Goal: Information Seeking & Learning: Learn about a topic

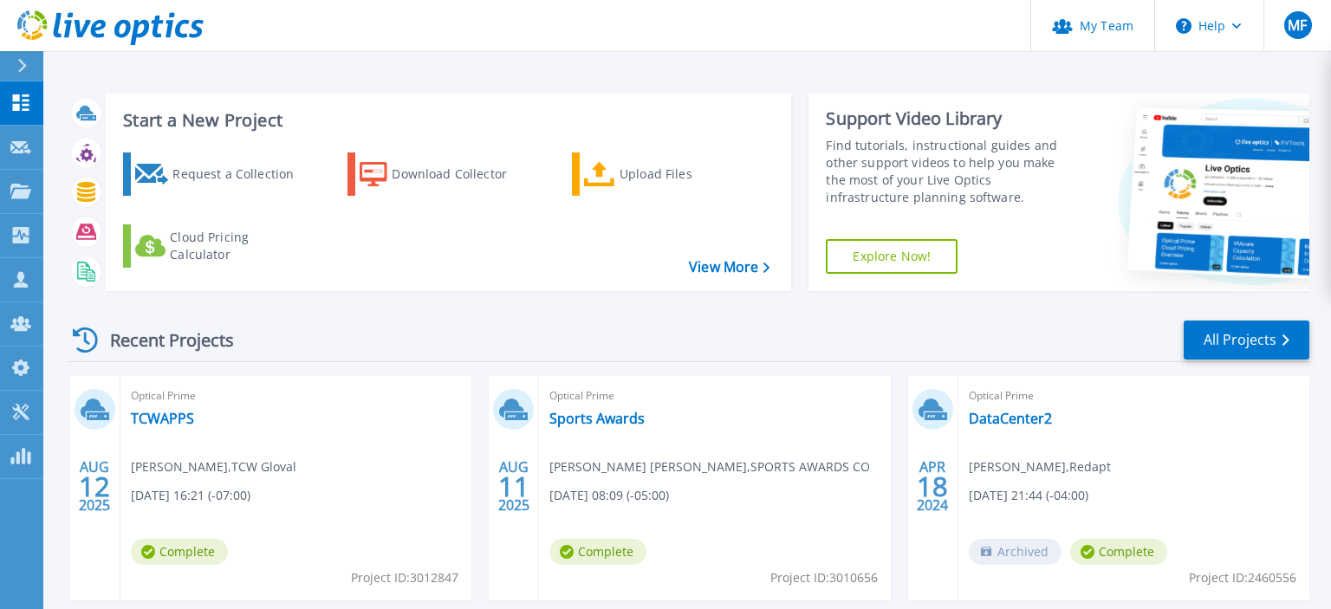
click at [743, 336] on div "Recent Projects All Projects" at bounding box center [688, 340] width 1243 height 43
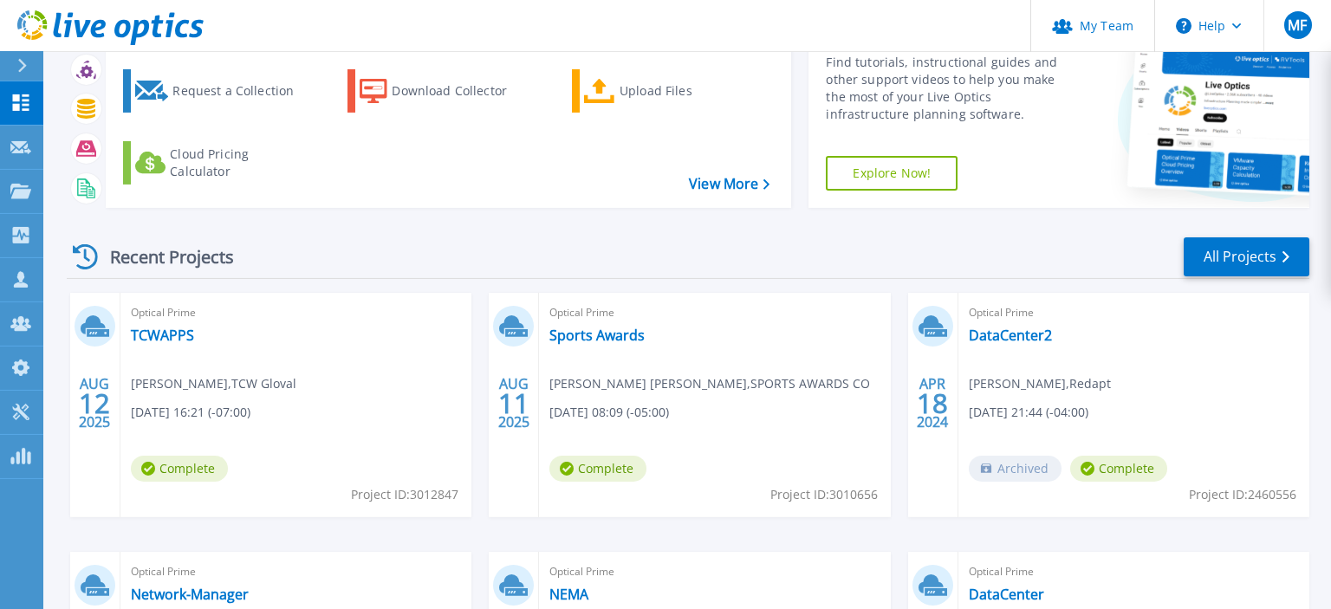
scroll to position [91, 0]
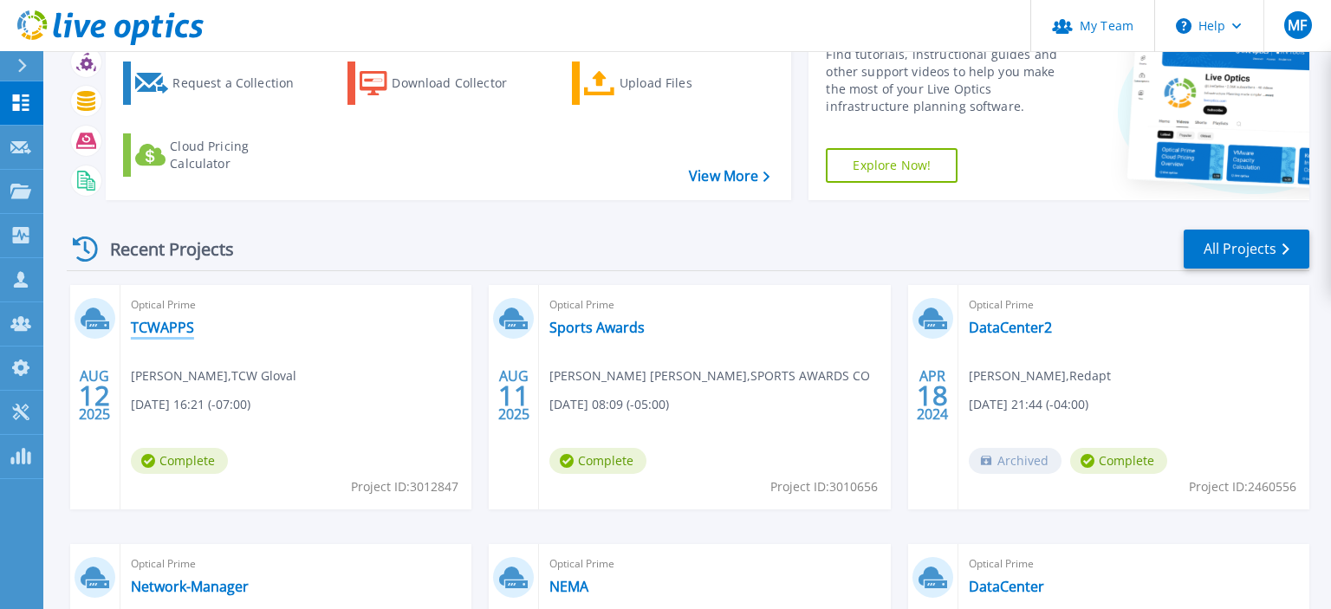
click at [192, 326] on link "TCWAPPS" at bounding box center [162, 327] width 63 height 17
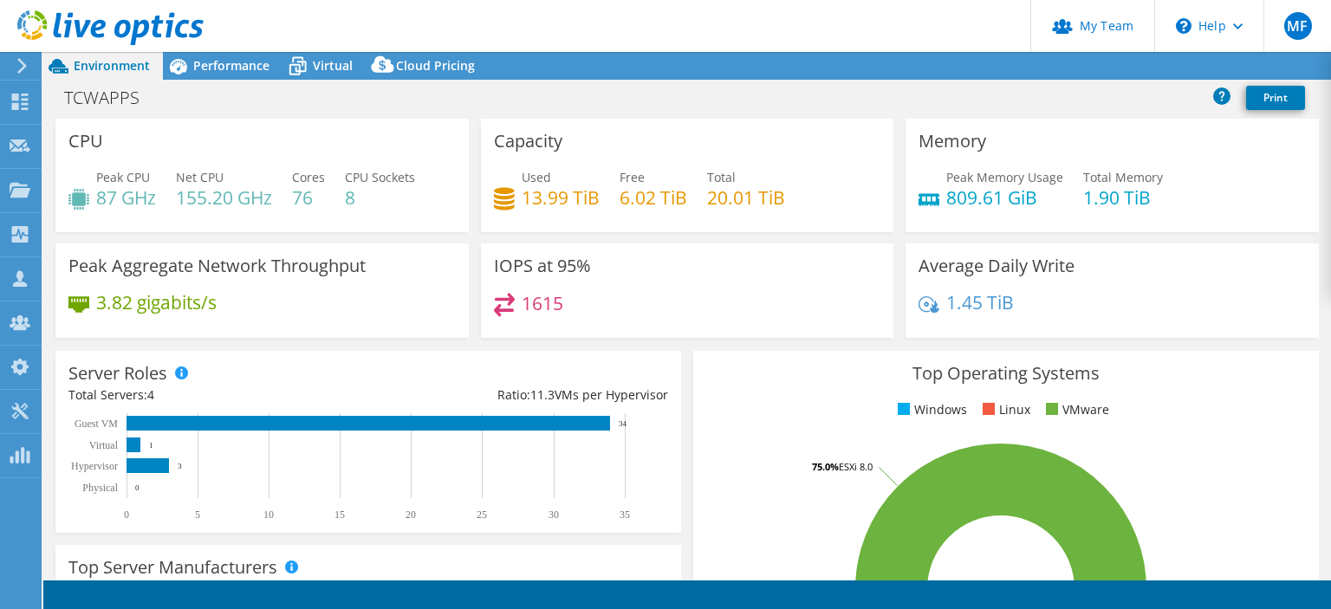
select select "USD"
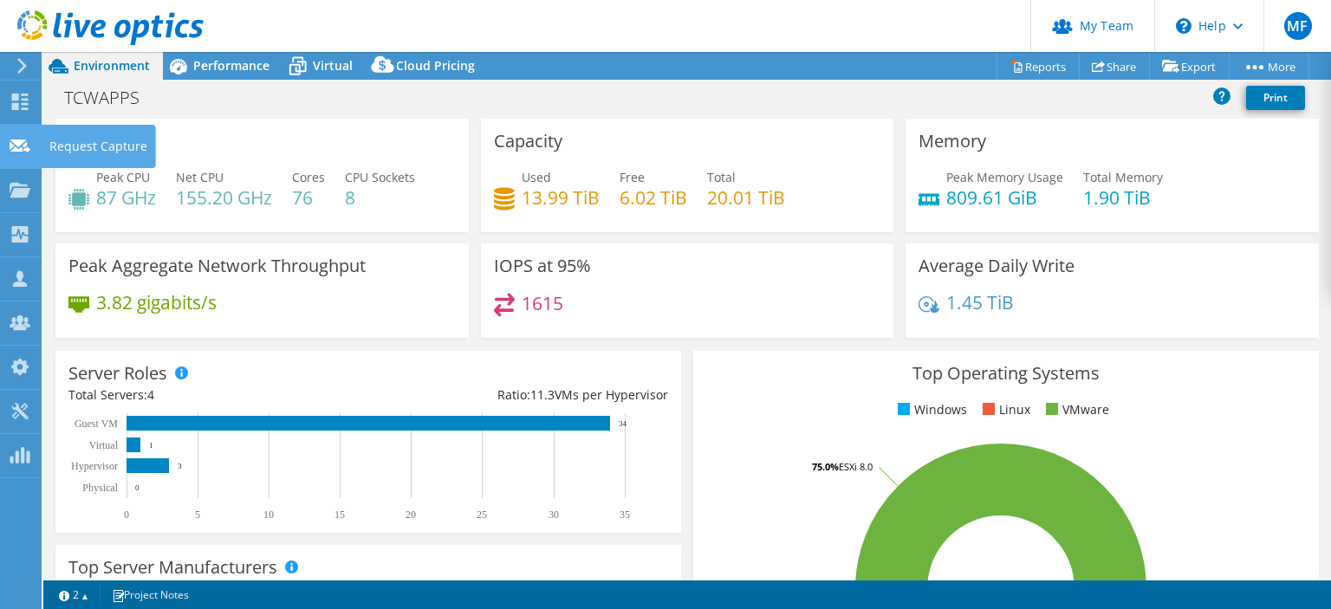
click at [18, 153] on icon at bounding box center [20, 146] width 21 height 16
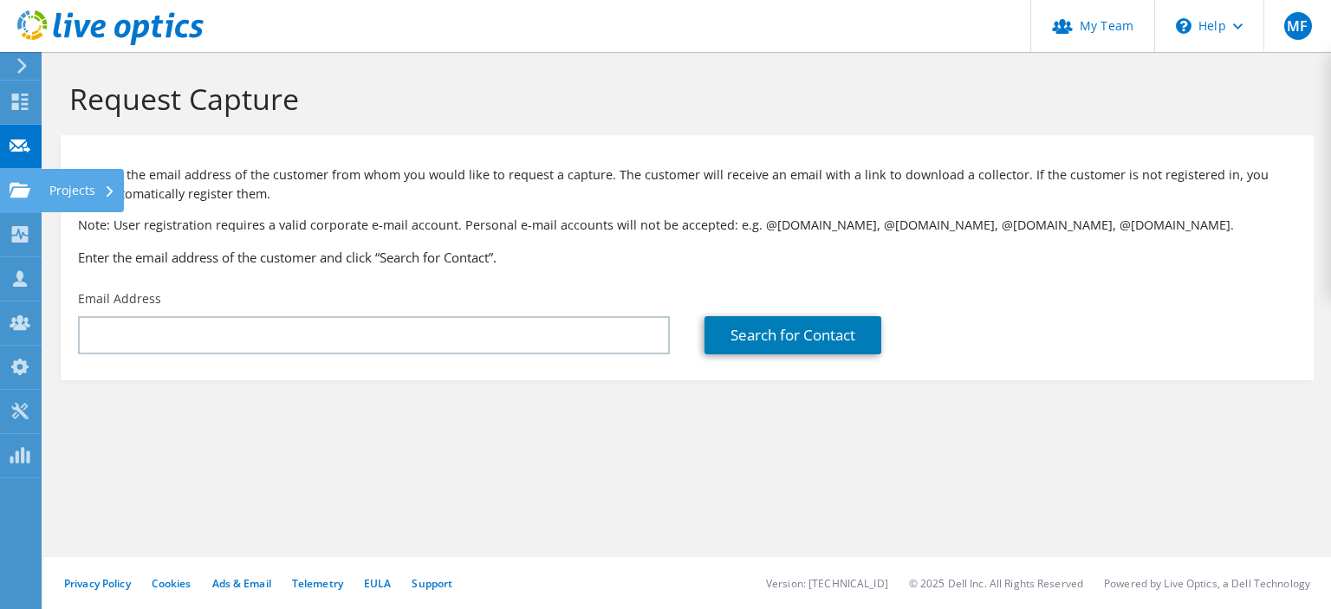
click at [16, 199] on div at bounding box center [20, 192] width 21 height 19
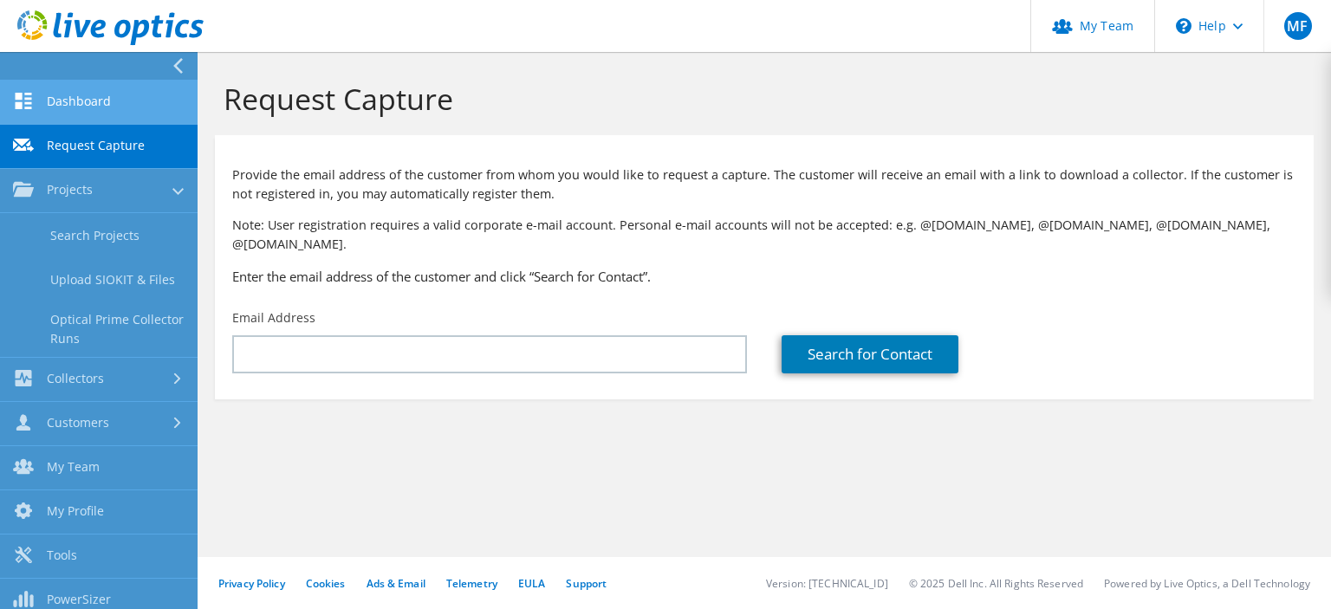
click at [94, 90] on link "Dashboard" at bounding box center [99, 103] width 198 height 44
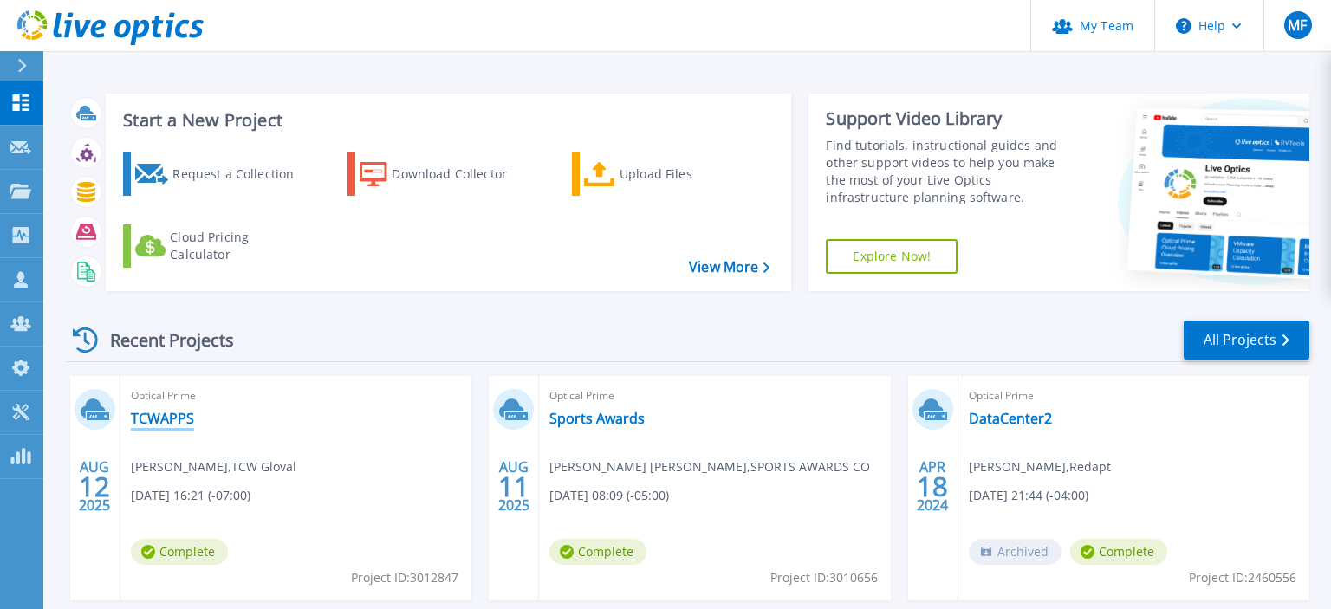
click at [171, 414] on link "TCWAPPS" at bounding box center [162, 418] width 63 height 17
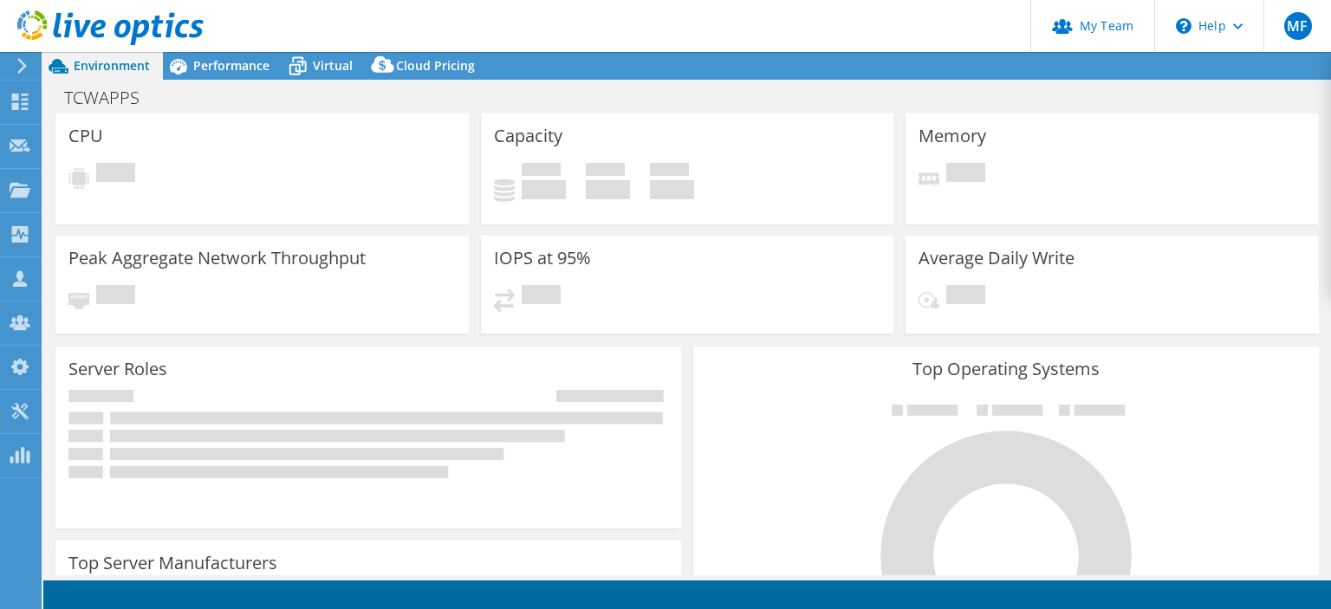
select select "USD"
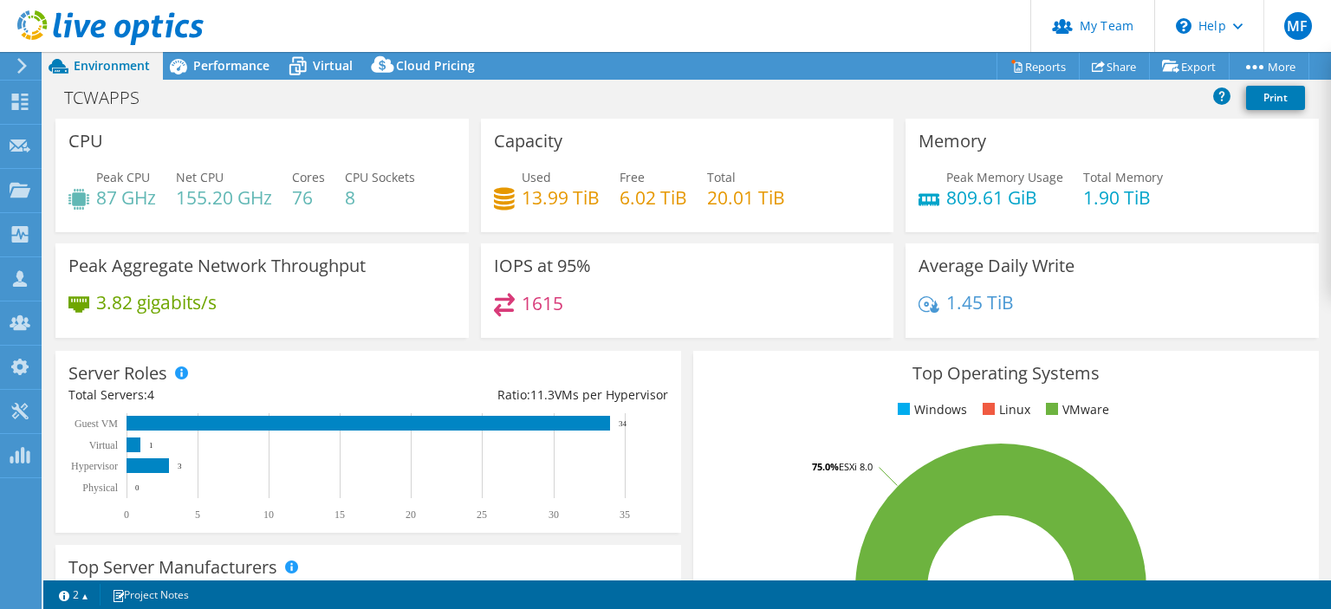
click at [629, 352] on div "Server Roles Physical Servers represent bare metal servers that were targets of…" at bounding box center [368, 442] width 626 height 182
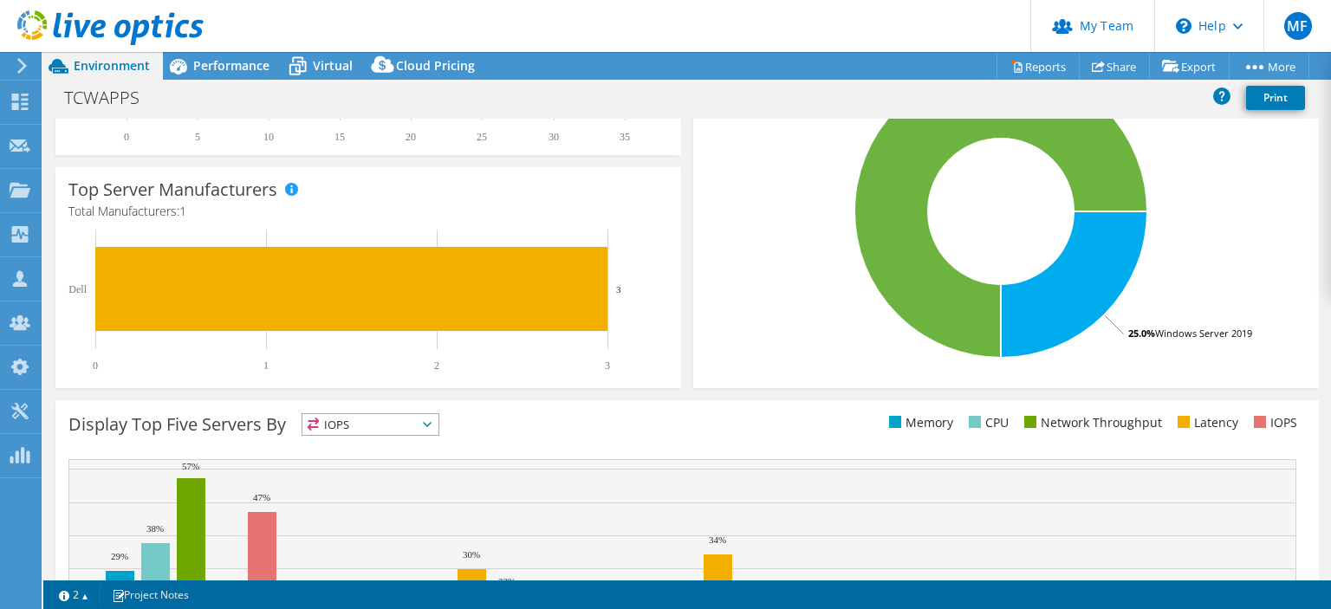
scroll to position [374, 0]
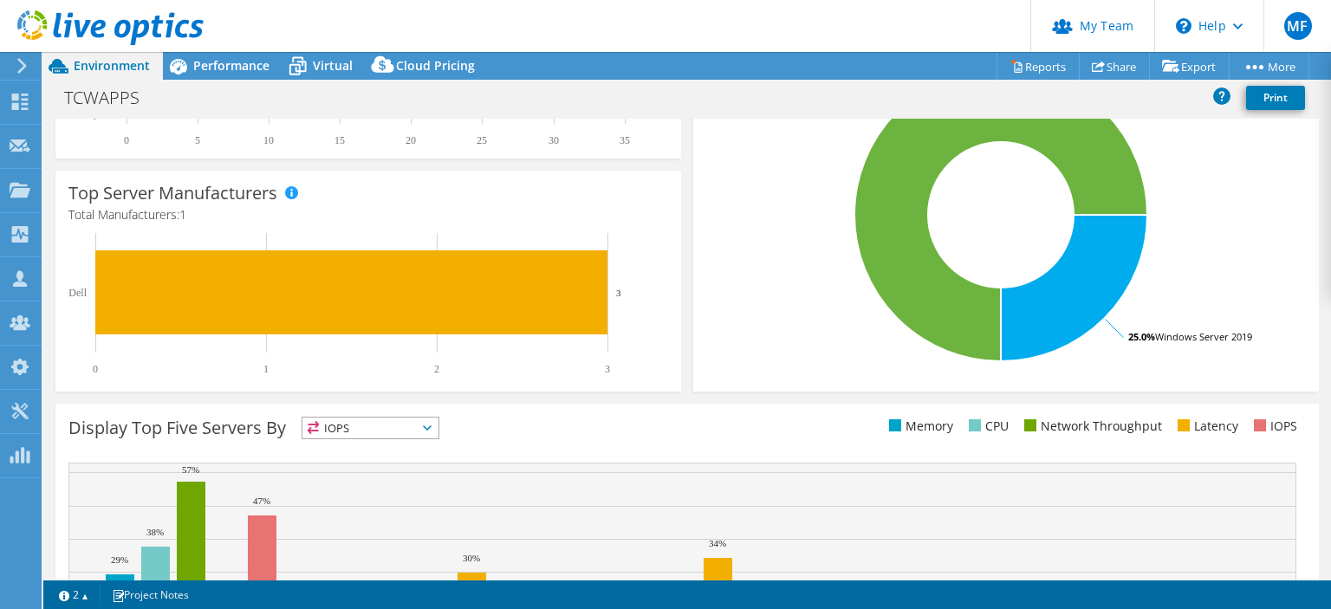
click at [212, 50] on header "MF Partner Team Admin Matt Francis mfrancis@redapt.com Redapt My Profile Log Ou…" at bounding box center [665, 26] width 1331 height 52
click at [210, 61] on span "Performance" at bounding box center [231, 65] width 76 height 16
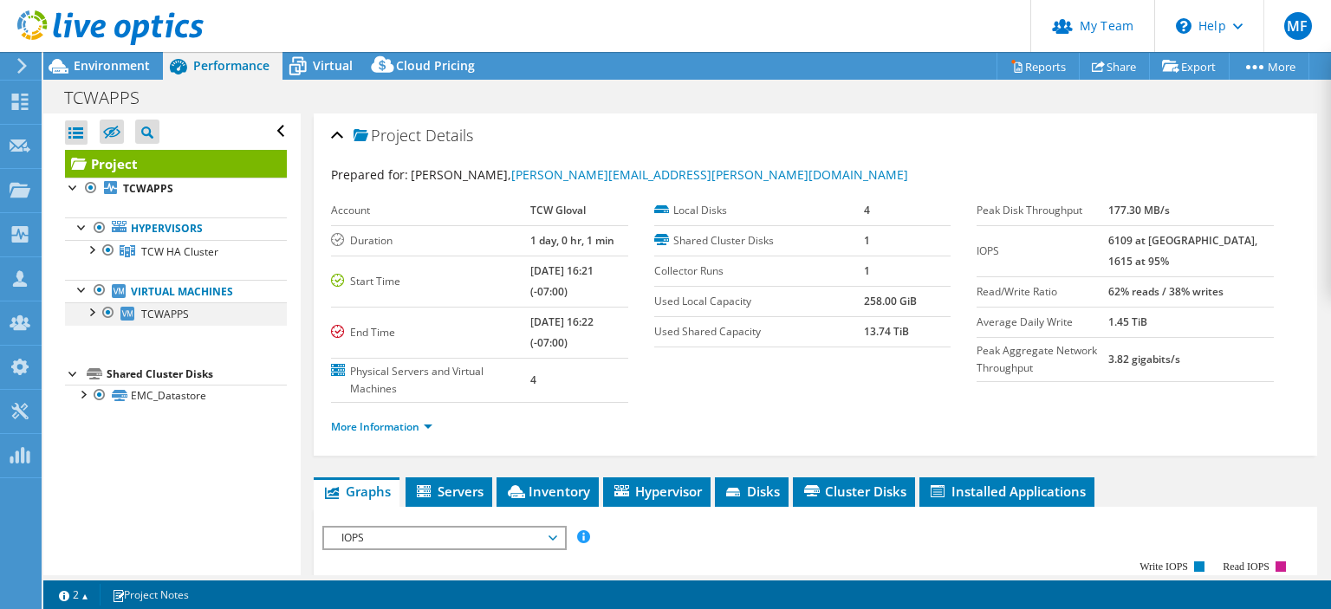
click at [111, 312] on div at bounding box center [108, 313] width 17 height 21
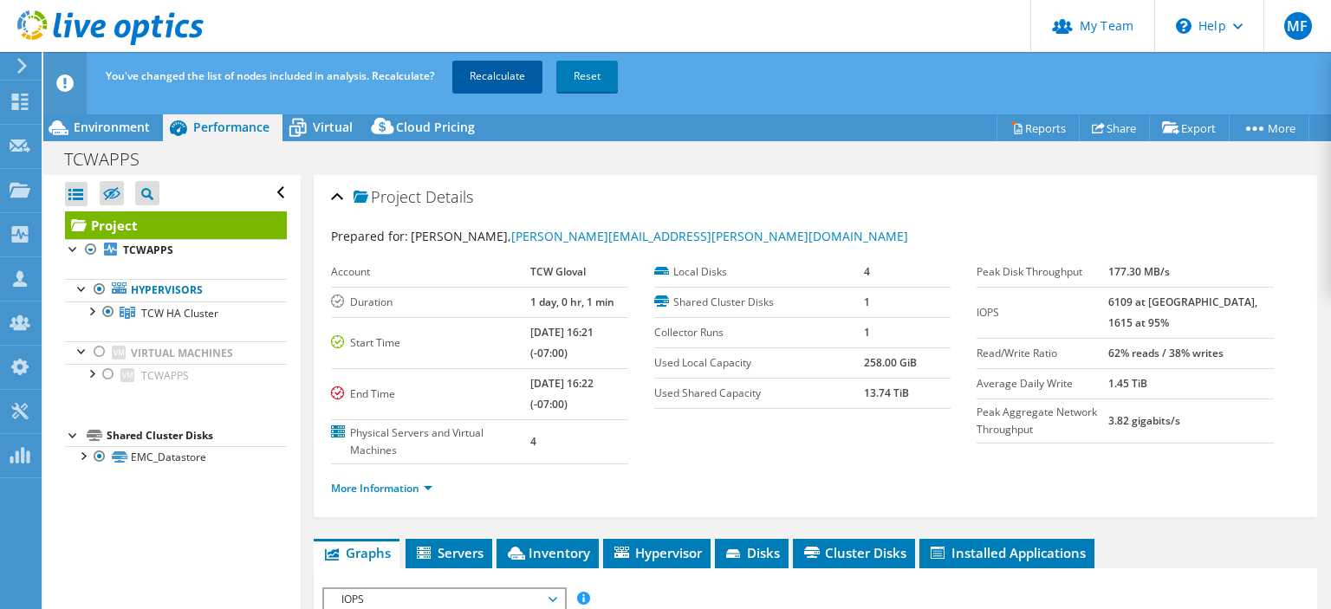
click at [511, 81] on link "Recalculate" at bounding box center [497, 76] width 90 height 31
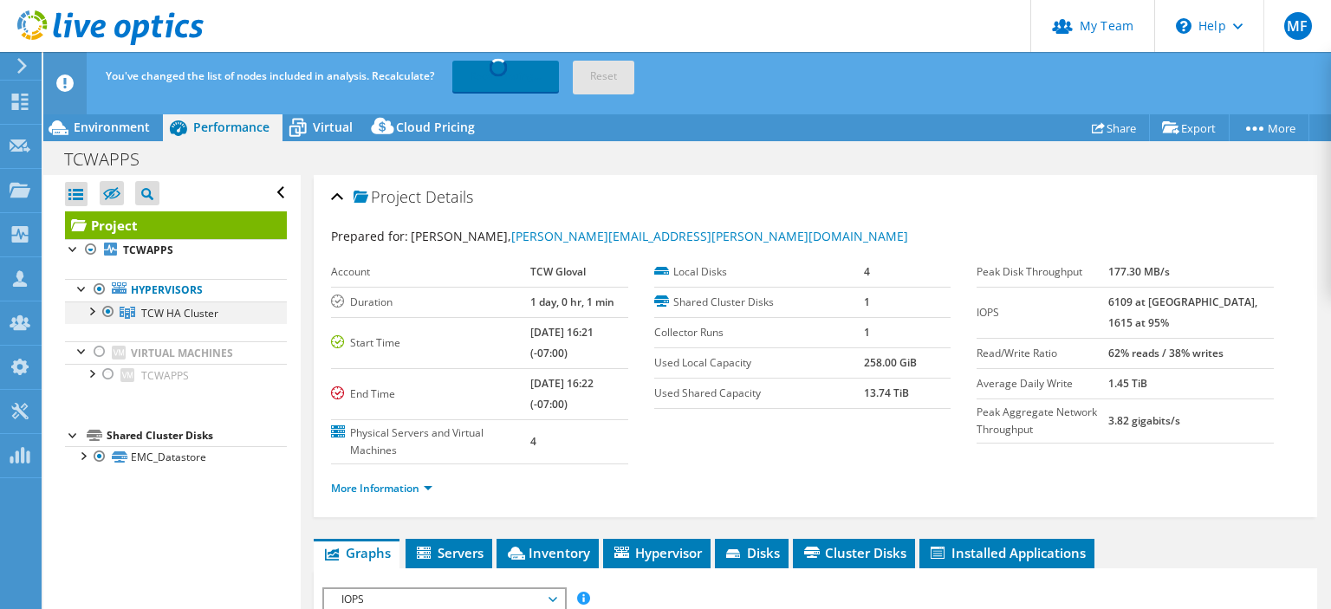
click at [91, 312] on div at bounding box center [90, 310] width 17 height 17
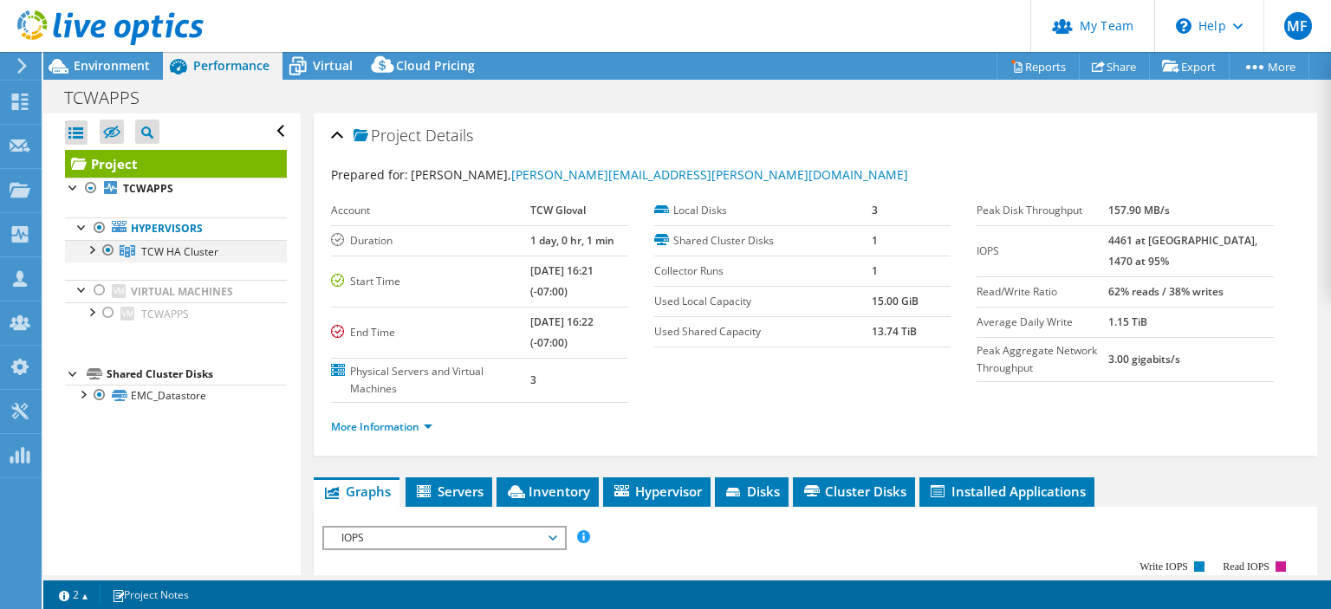
click at [98, 252] on div at bounding box center [90, 248] width 17 height 17
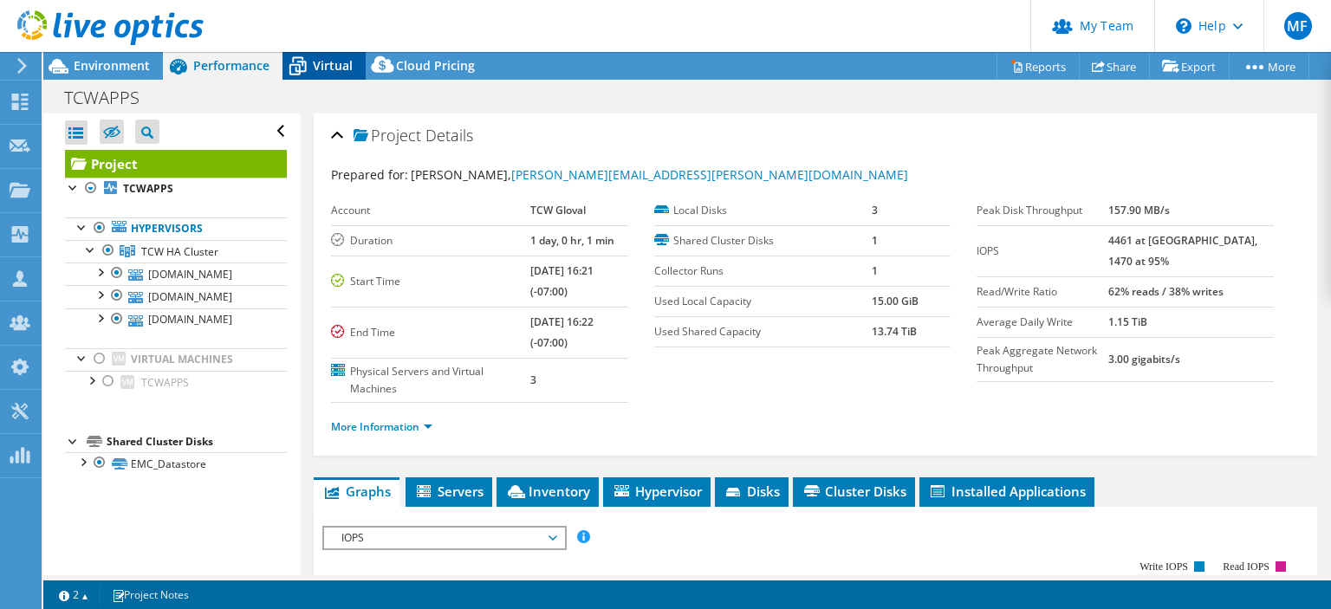
click at [333, 64] on span "Virtual" at bounding box center [333, 65] width 40 height 16
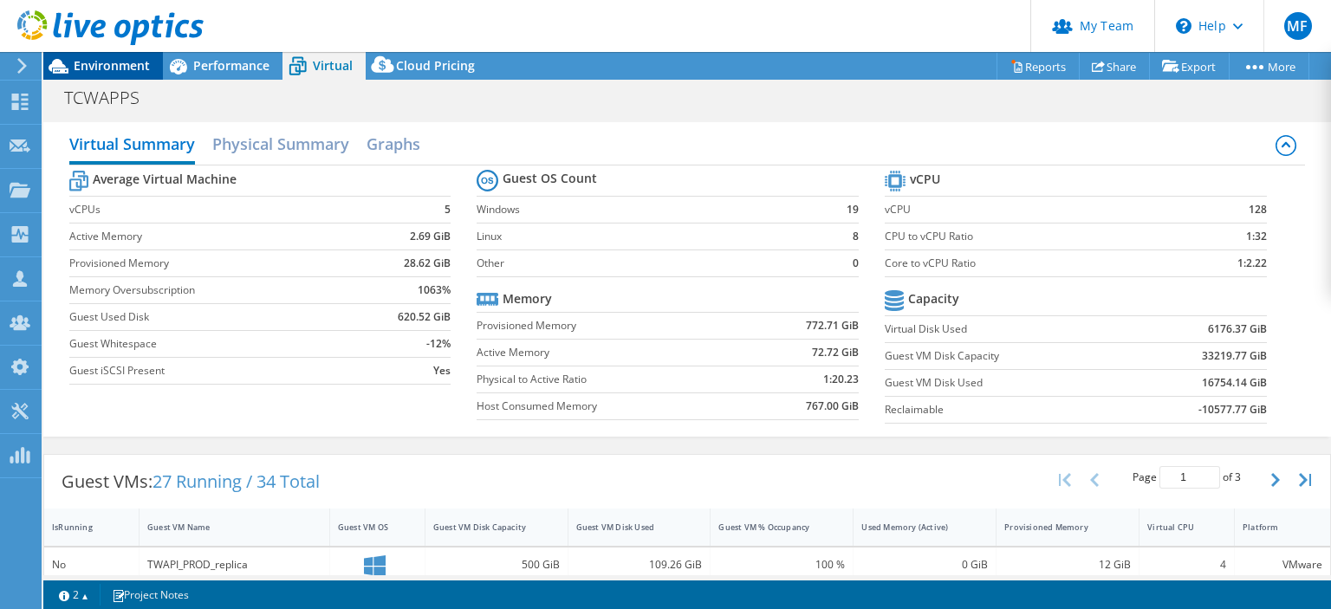
click at [120, 66] on span "Environment" at bounding box center [112, 65] width 76 height 16
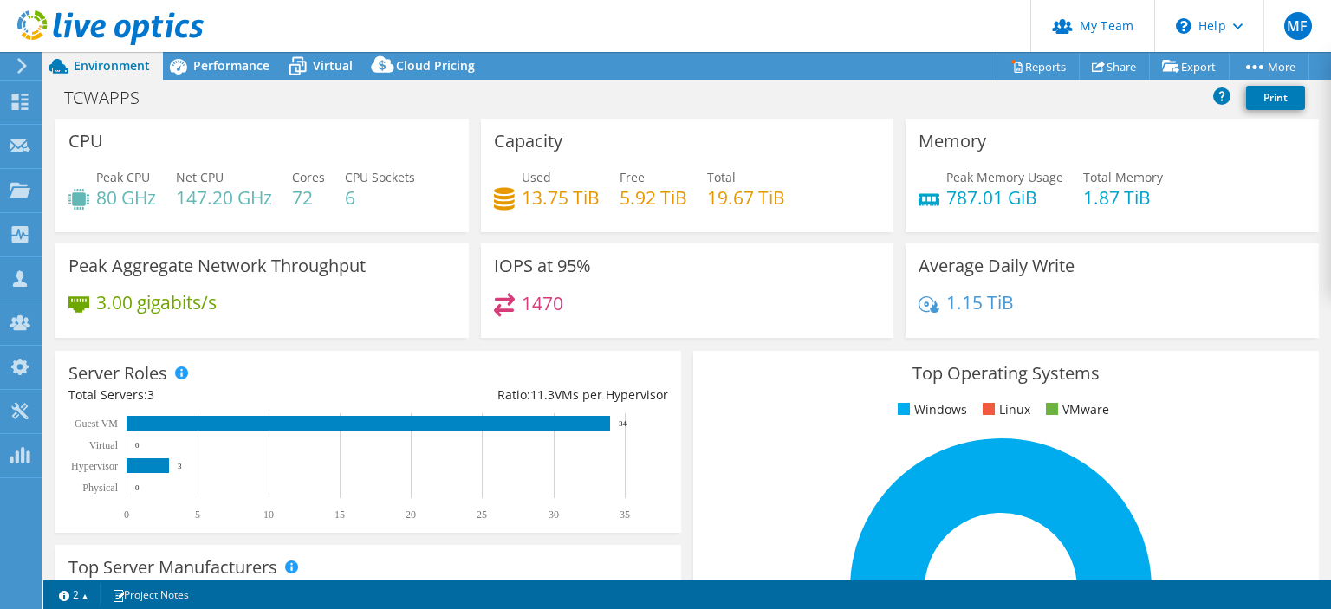
click at [763, 404] on ul "Windows Linux VMware" at bounding box center [1006, 410] width 600 height 20
click at [1030, 68] on link "Reports" at bounding box center [1038, 66] width 83 height 27
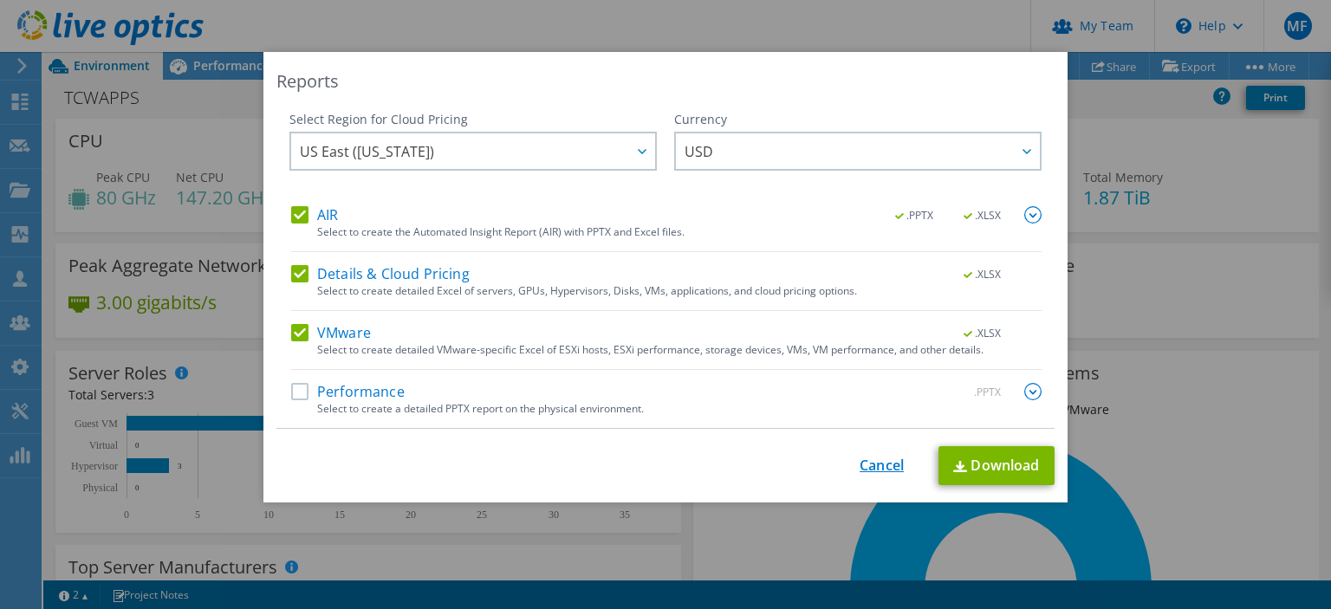
click at [872, 465] on link "Cancel" at bounding box center [882, 466] width 44 height 16
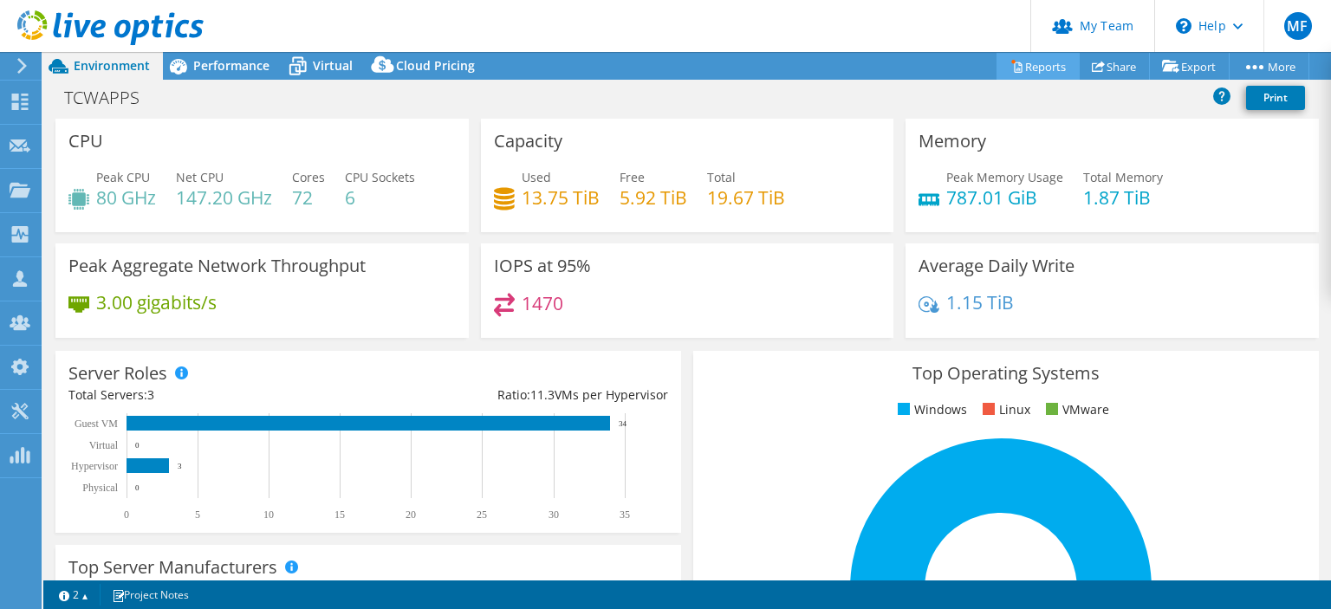
click at [1022, 66] on link "Reports" at bounding box center [1038, 66] width 83 height 27
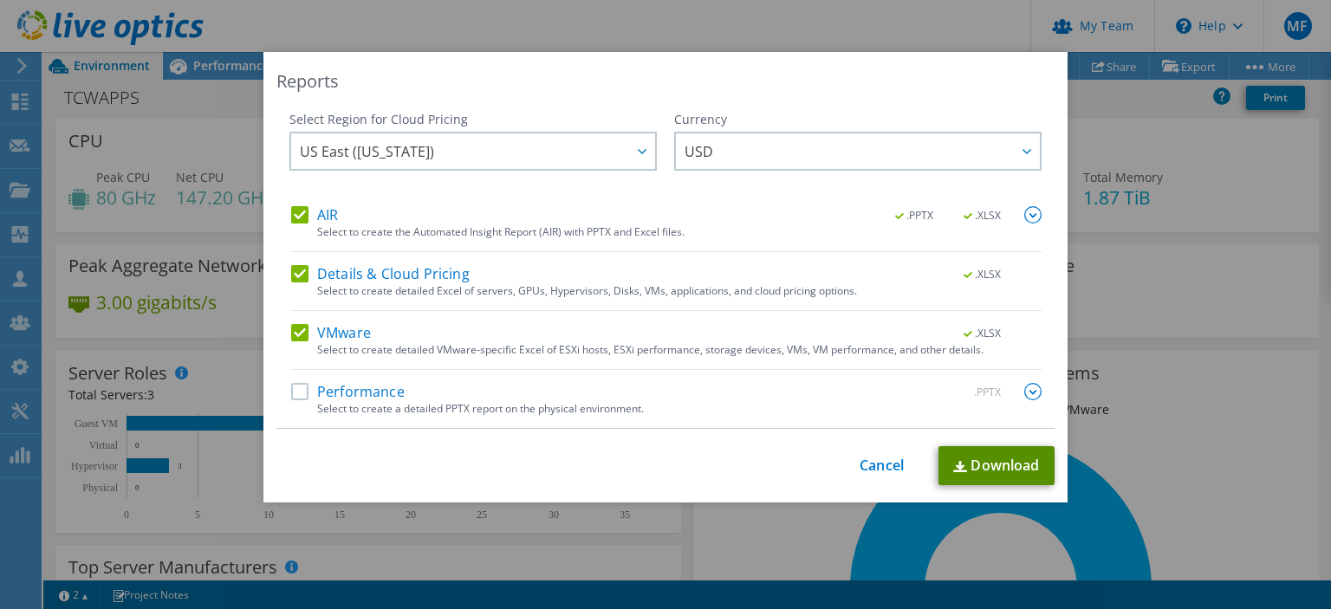
click at [998, 464] on link "Download" at bounding box center [997, 465] width 116 height 39
click at [628, 36] on div "Reports Select Region for Cloud Pricing Asia Pacific (Hong Kong) Asia Pacific (…" at bounding box center [665, 304] width 1331 height 609
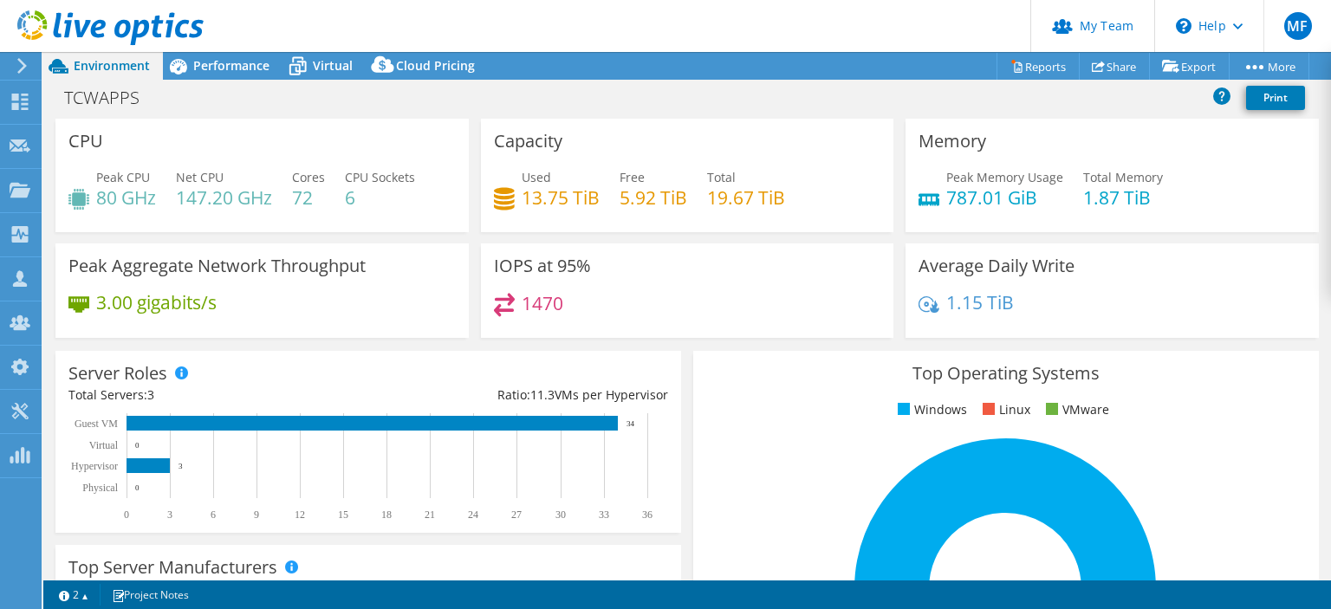
drag, startPoint x: 788, startPoint y: 203, endPoint x: 491, endPoint y: 213, distance: 297.5
click at [491, 213] on div "Capacity Used 13.75 TiB Free 5.92 TiB Total 19.67 TiB" at bounding box center [687, 176] width 413 height 114
drag, startPoint x: 348, startPoint y: 211, endPoint x: 224, endPoint y: 190, distance: 125.7
click at [224, 190] on div "Peak CPU 80 GHz Net CPU 147.20 GHz Cores 72 CPU Sockets 6" at bounding box center [261, 196] width 387 height 56
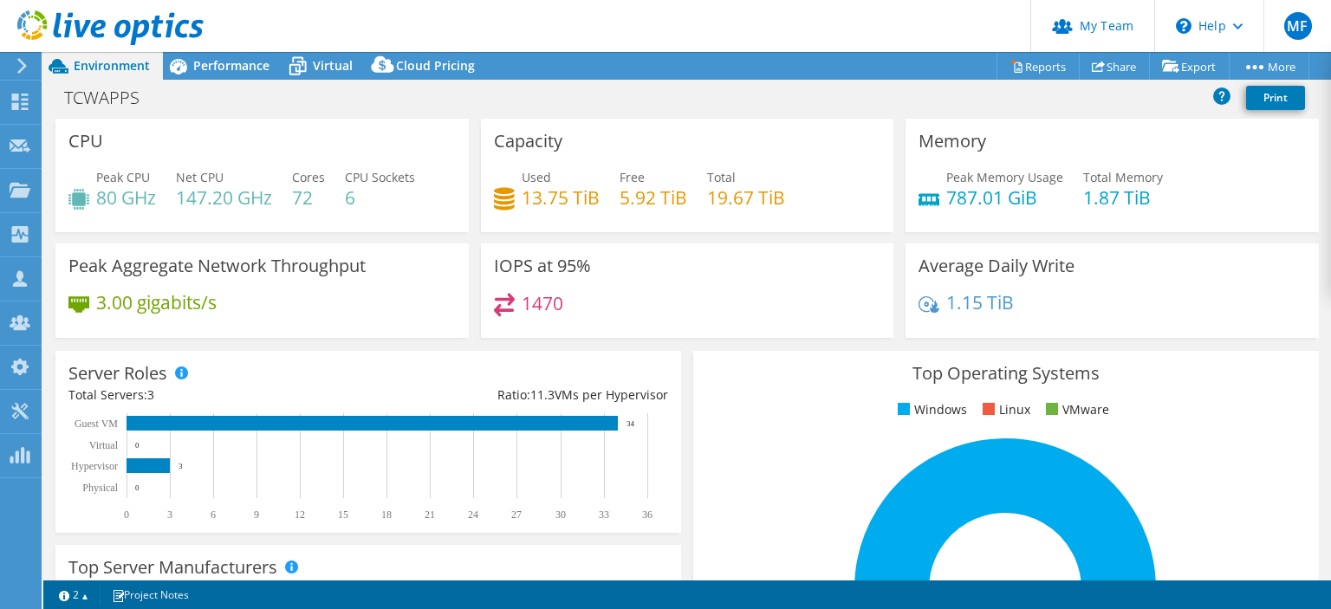
click at [224, 190] on h4 "147.20 GHz" at bounding box center [224, 197] width 96 height 19
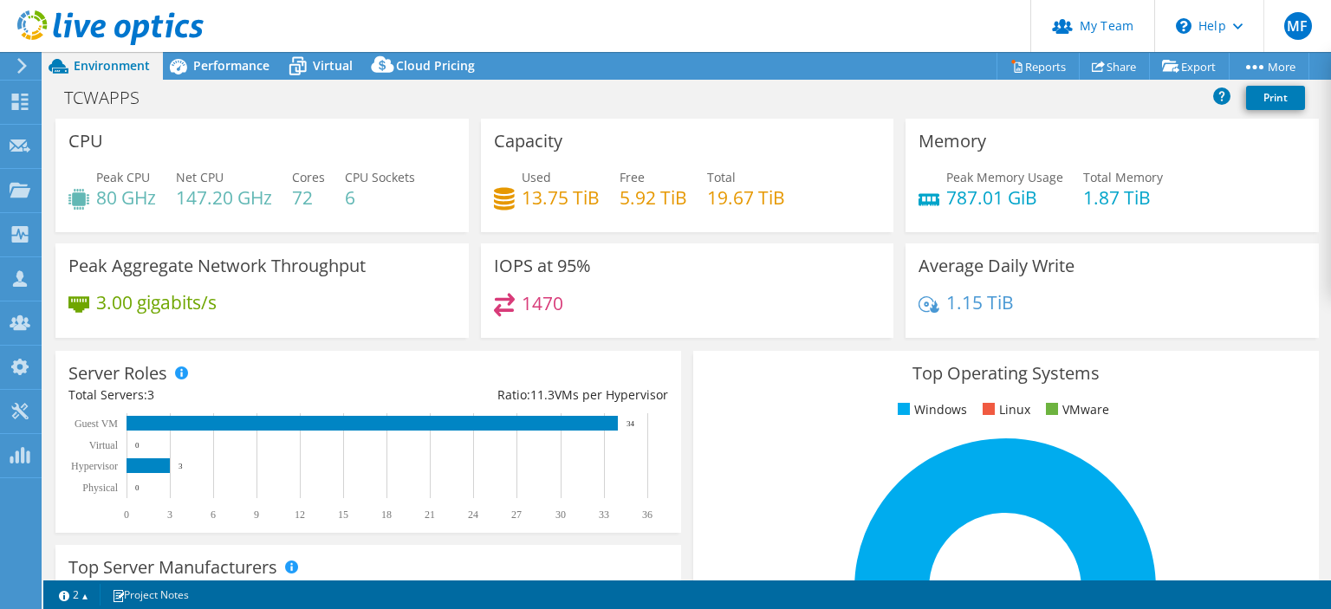
click at [251, 181] on div "Net CPU 147.20 GHz" at bounding box center [224, 187] width 96 height 39
click at [225, 55] on div "Performance" at bounding box center [223, 66] width 120 height 28
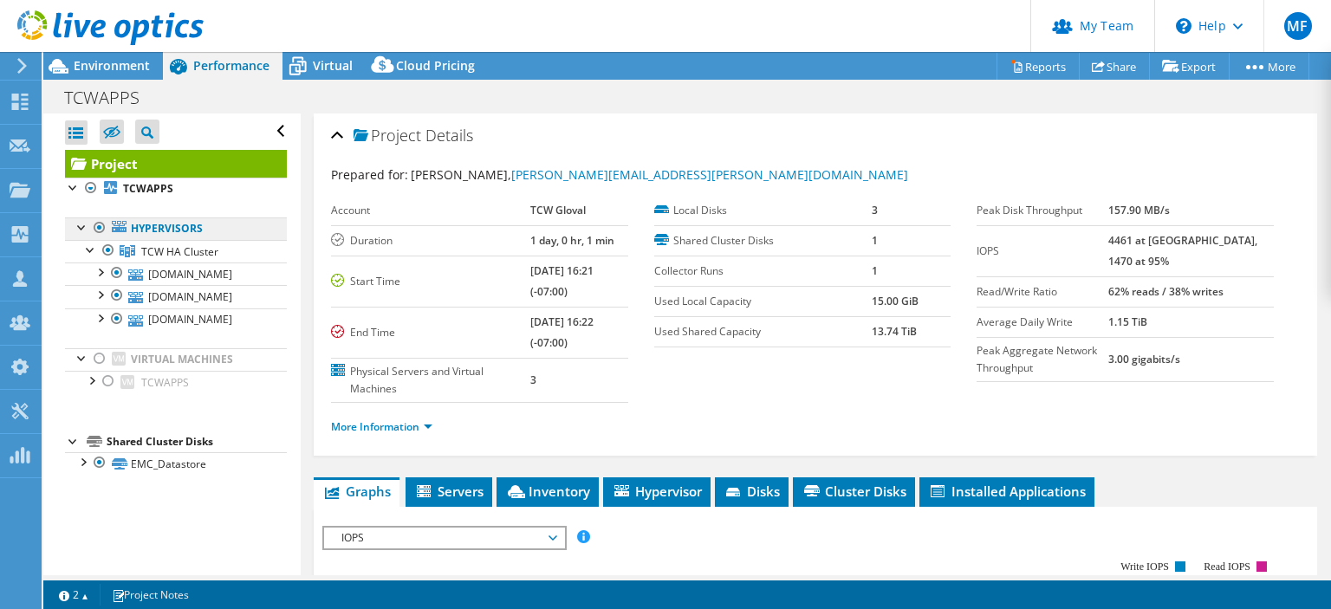
click at [182, 221] on link "Hypervisors" at bounding box center [176, 229] width 222 height 23
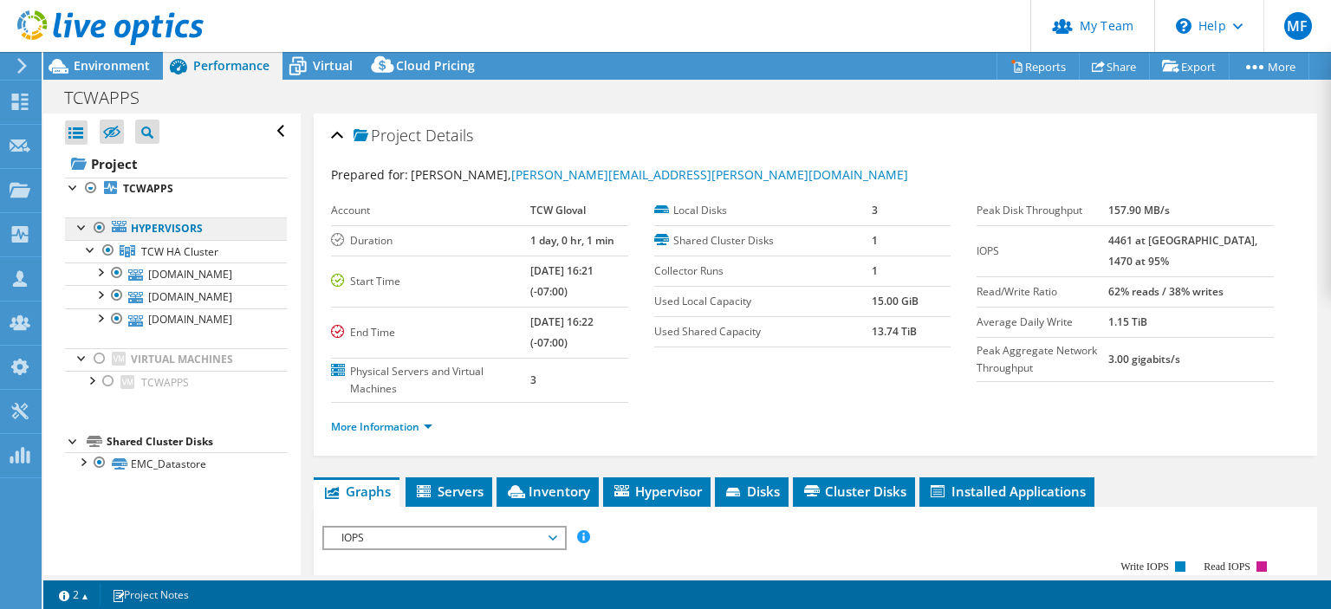
click at [175, 230] on link "Hypervisors" at bounding box center [176, 229] width 222 height 23
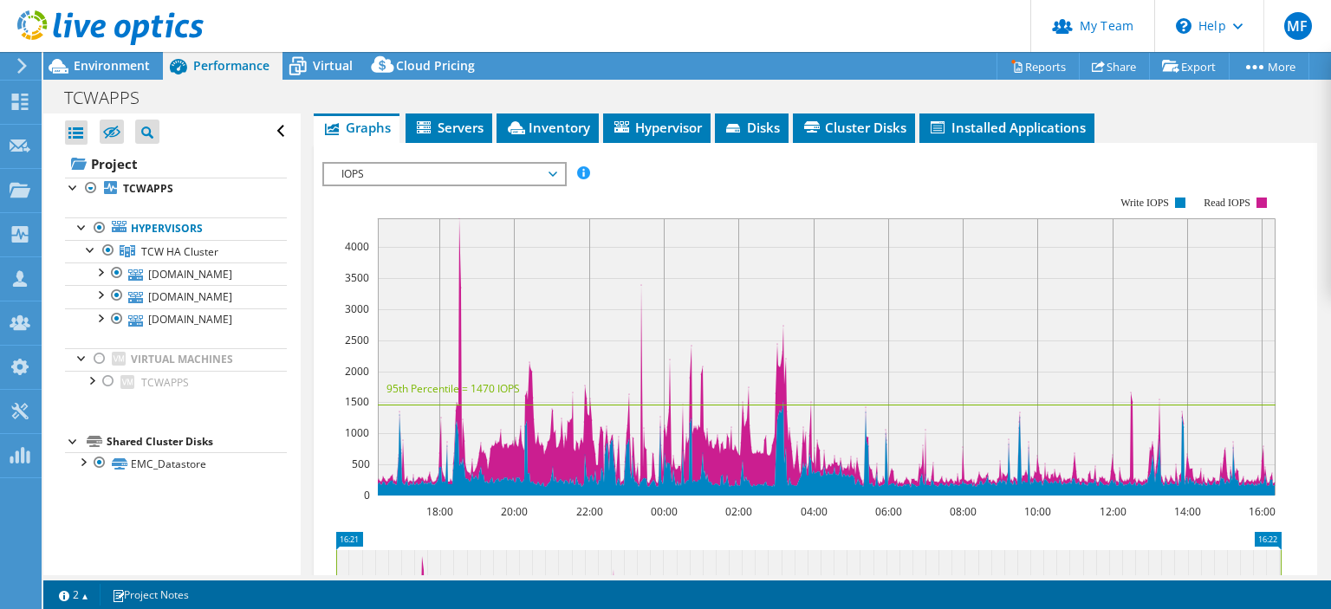
scroll to position [362, 0]
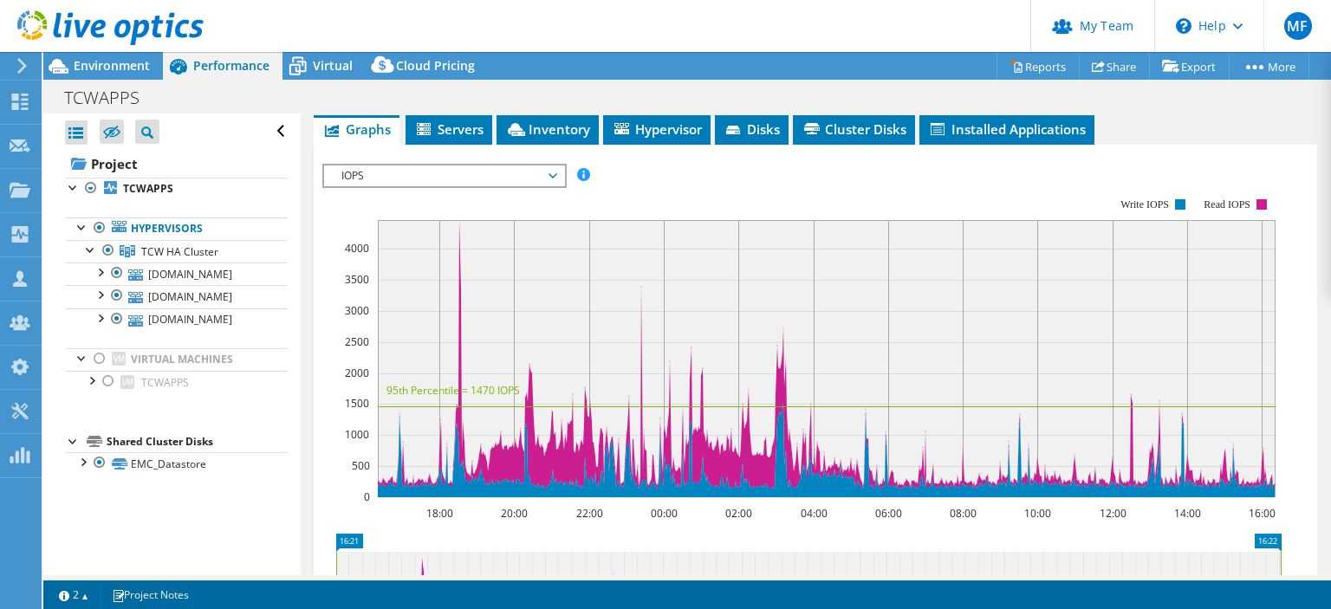
click at [498, 174] on span "IOPS" at bounding box center [444, 176] width 223 height 21
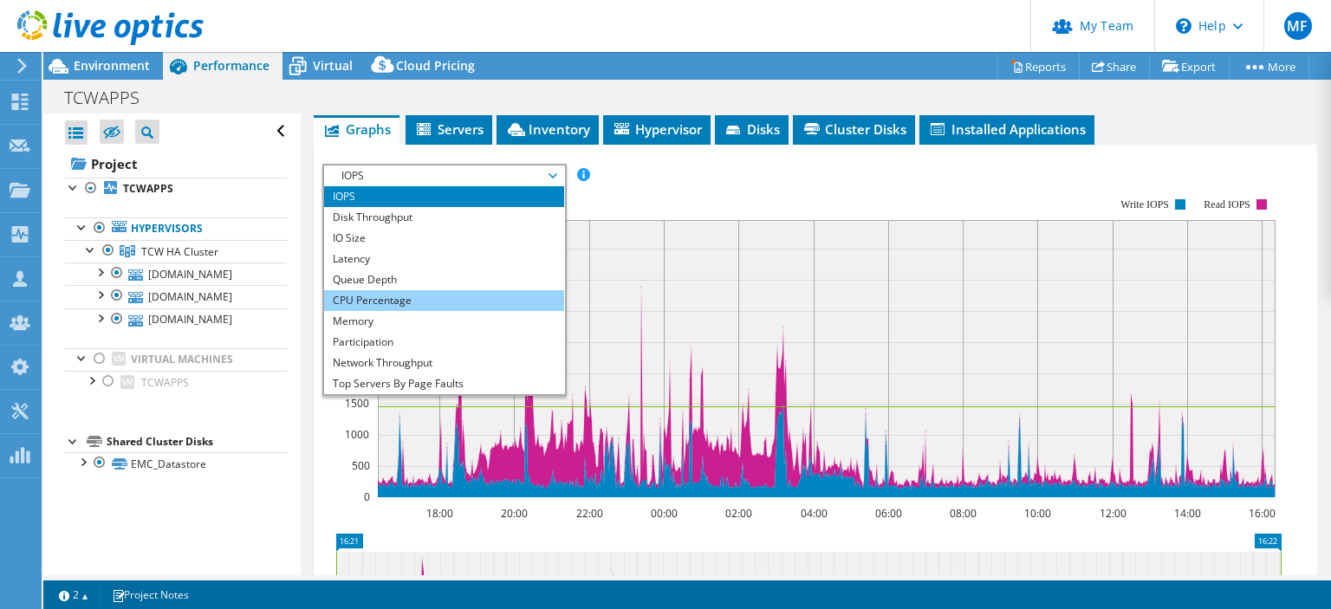
click at [423, 290] on li "CPU Percentage" at bounding box center [444, 300] width 240 height 21
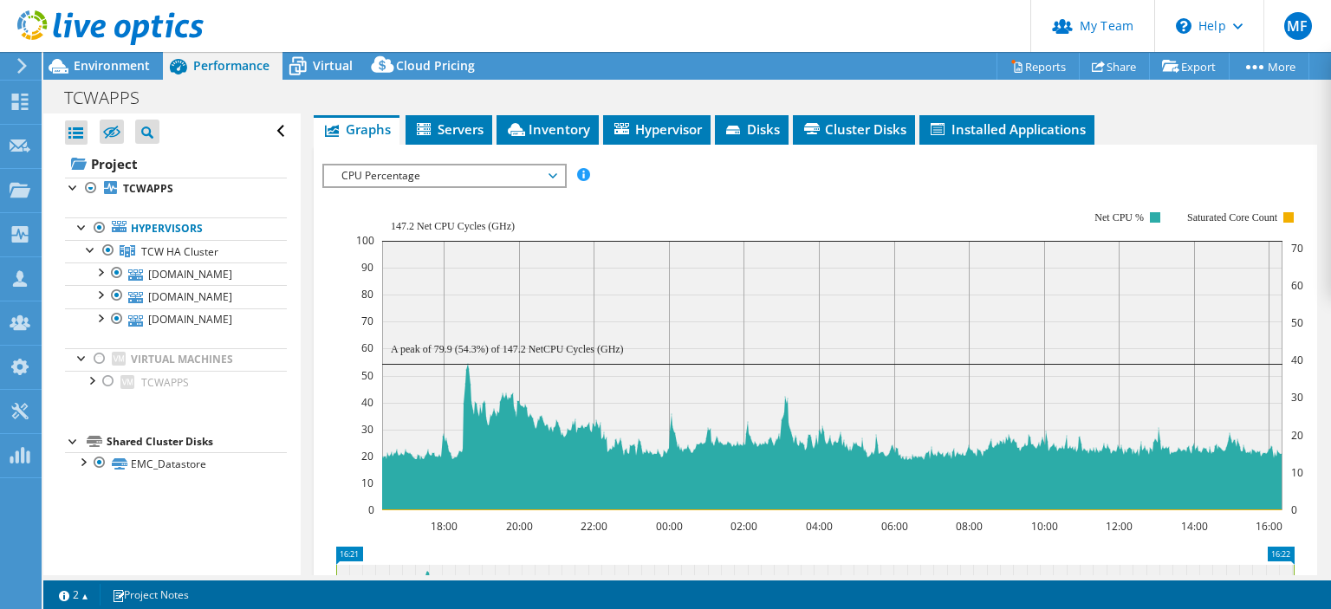
click at [1175, 146] on div "IOPS Disk Throughput IO Size Latency Queue Depth CPU Percentage Memory Page Fau…" at bounding box center [815, 457] width 986 height 624
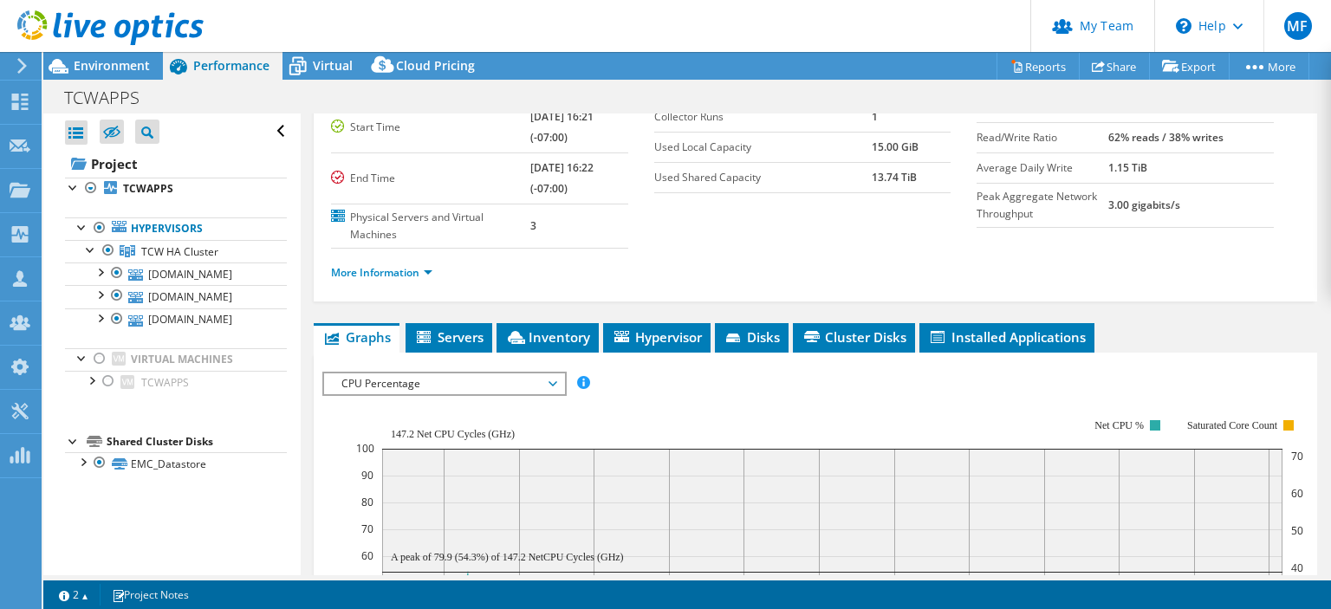
scroll to position [0, 0]
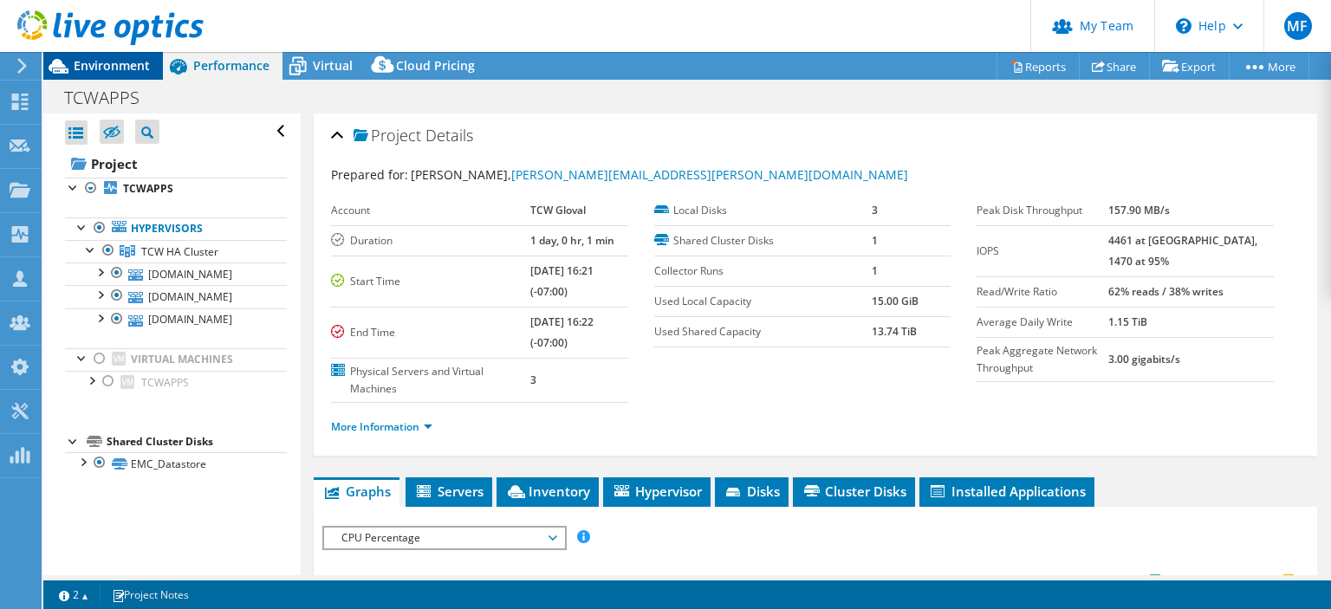
click at [113, 67] on span "Environment" at bounding box center [112, 65] width 76 height 16
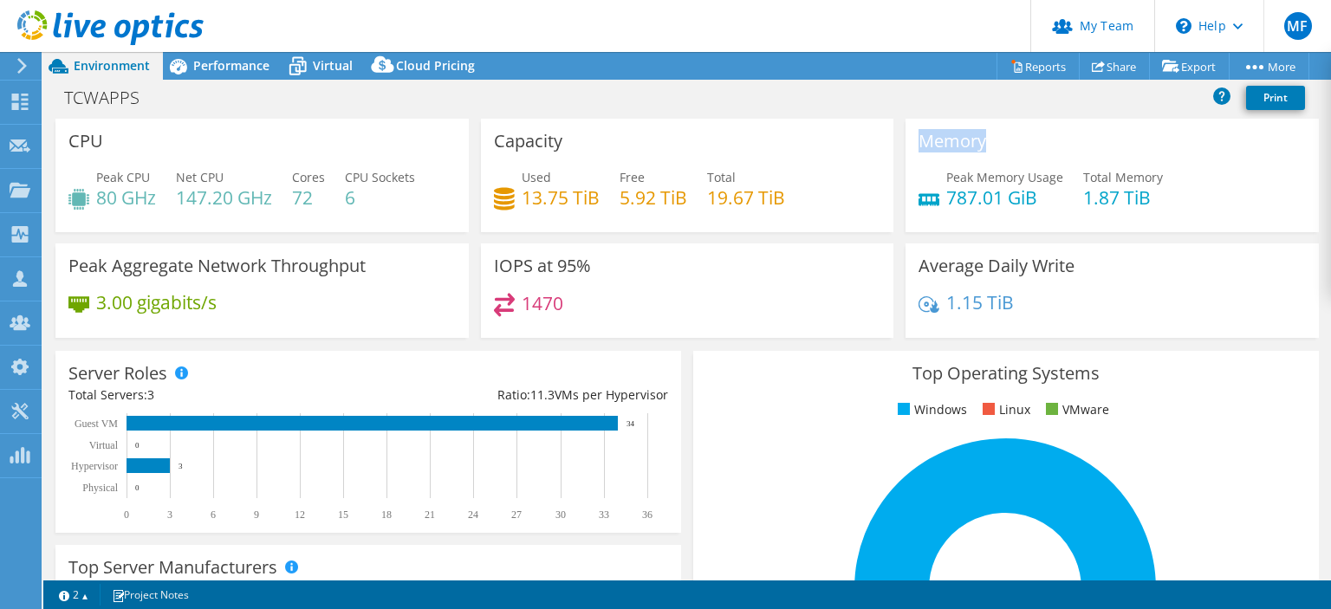
drag, startPoint x: 1174, startPoint y: 203, endPoint x: 915, endPoint y: 140, distance: 265.8
click at [915, 140] on div "Memory Peak Memory Usage 787.01 GiB Total Memory 1.87 TiB" at bounding box center [1112, 176] width 413 height 114
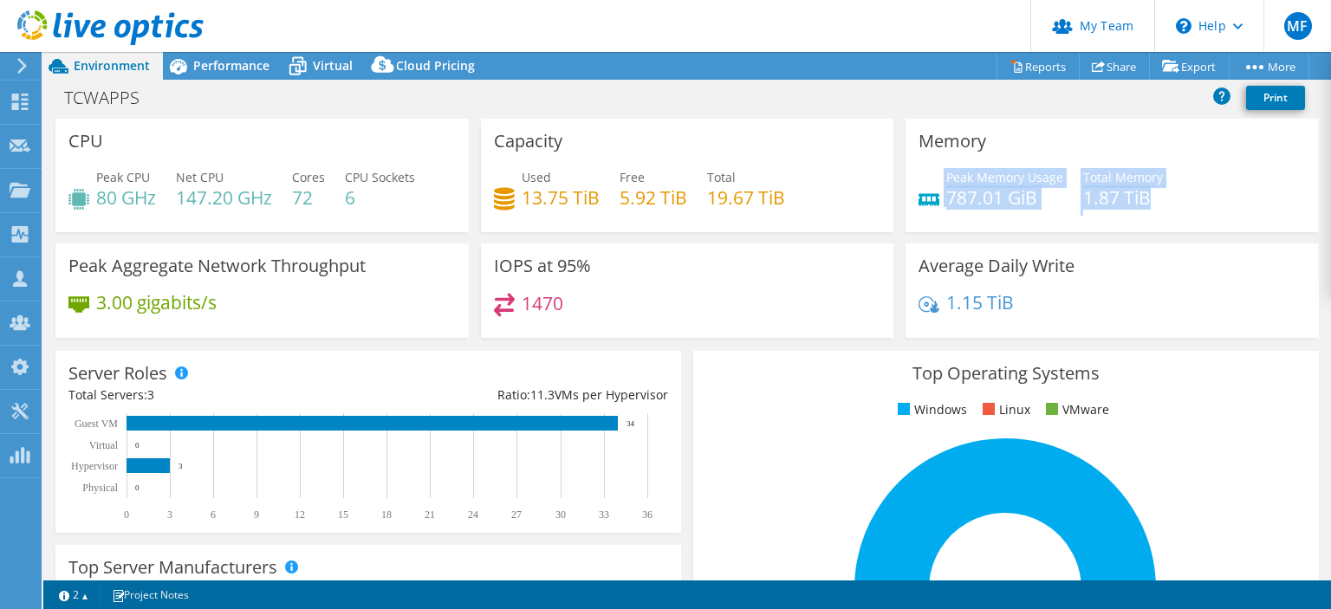
drag, startPoint x: 915, startPoint y: 140, endPoint x: 1133, endPoint y: 202, distance: 226.1
click at [1133, 202] on div "Memory Peak Memory Usage 787.01 GiB Total Memory 1.87 TiB" at bounding box center [1112, 176] width 413 height 114
click at [1133, 202] on h4 "1.87 TiB" at bounding box center [1124, 197] width 80 height 19
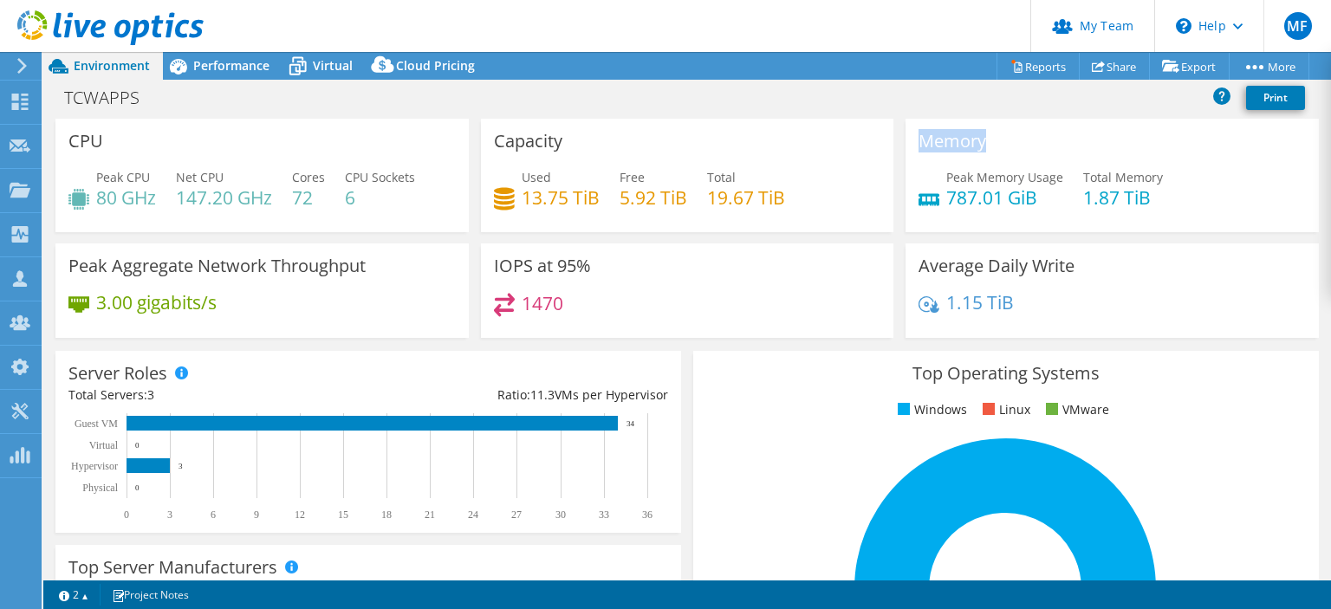
drag, startPoint x: 1162, startPoint y: 203, endPoint x: 908, endPoint y: 129, distance: 264.5
click at [908, 129] on div "Memory Peak Memory Usage 787.01 GiB Total Memory 1.87 TiB" at bounding box center [1112, 176] width 413 height 114
drag, startPoint x: 928, startPoint y: 131, endPoint x: 985, endPoint y: 166, distance: 67.4
click at [985, 166] on div "Memory Peak Memory Usage 787.01 GiB Total Memory 1.87 TiB" at bounding box center [1112, 176] width 413 height 114
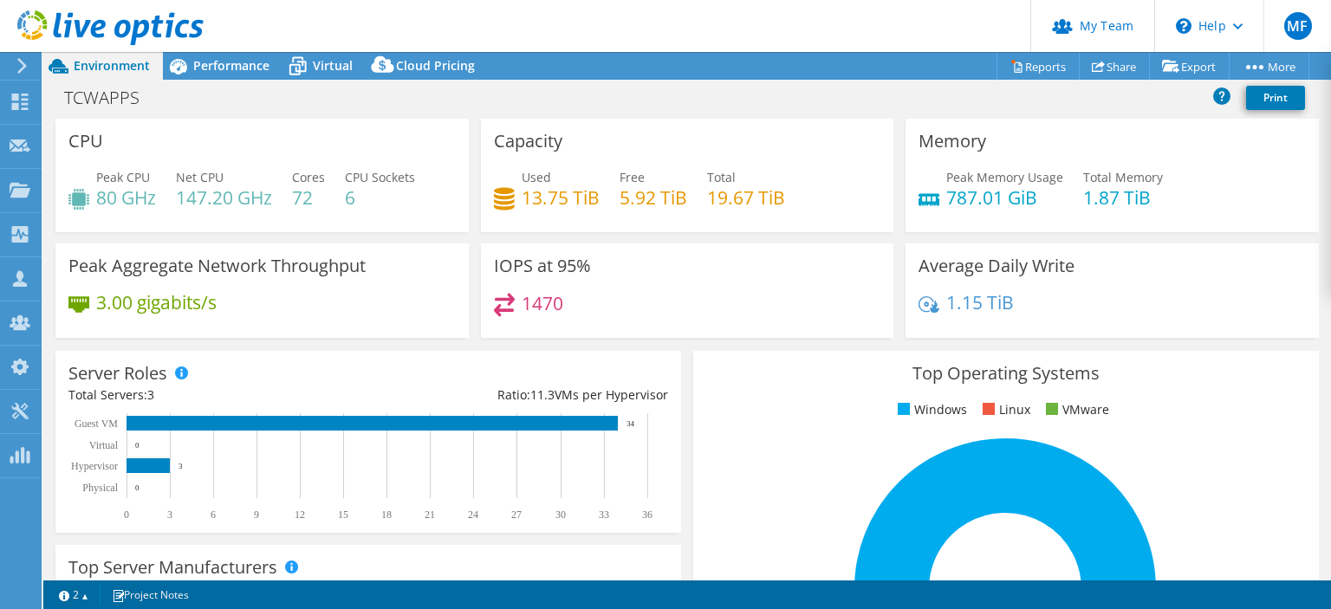
click at [985, 166] on div "Memory Peak Memory Usage 787.01 GiB Total Memory 1.87 TiB" at bounding box center [1112, 176] width 413 height 114
click at [212, 68] on span "Performance" at bounding box center [231, 65] width 76 height 16
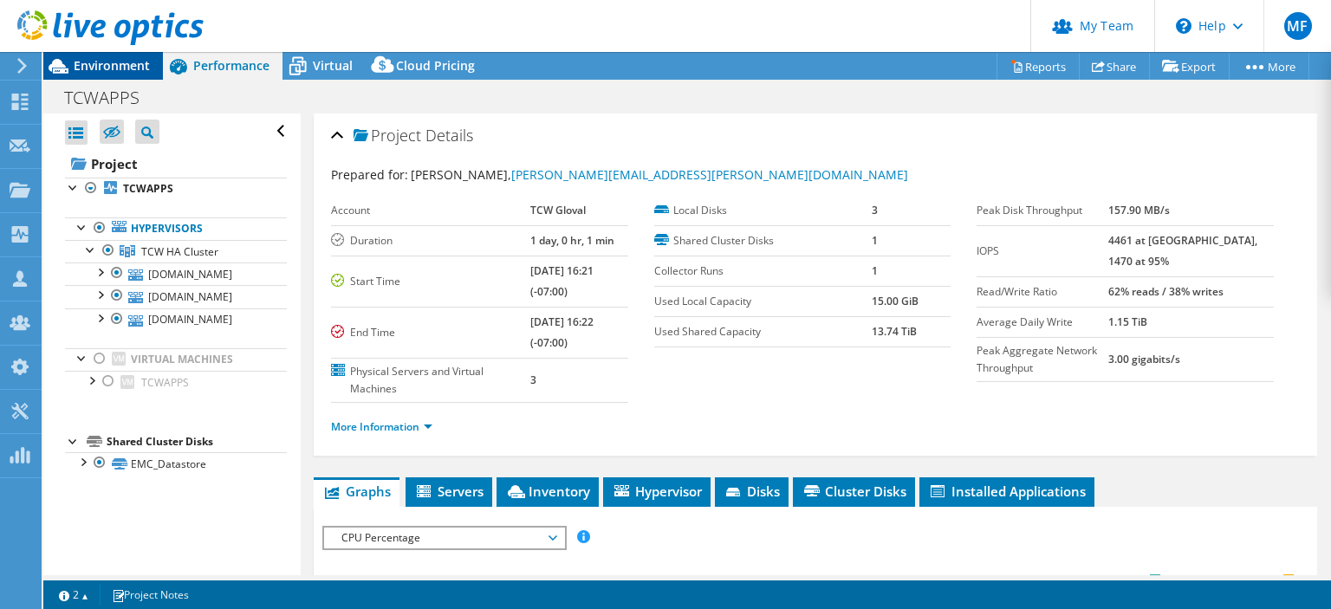
click at [95, 61] on span "Environment" at bounding box center [112, 65] width 76 height 16
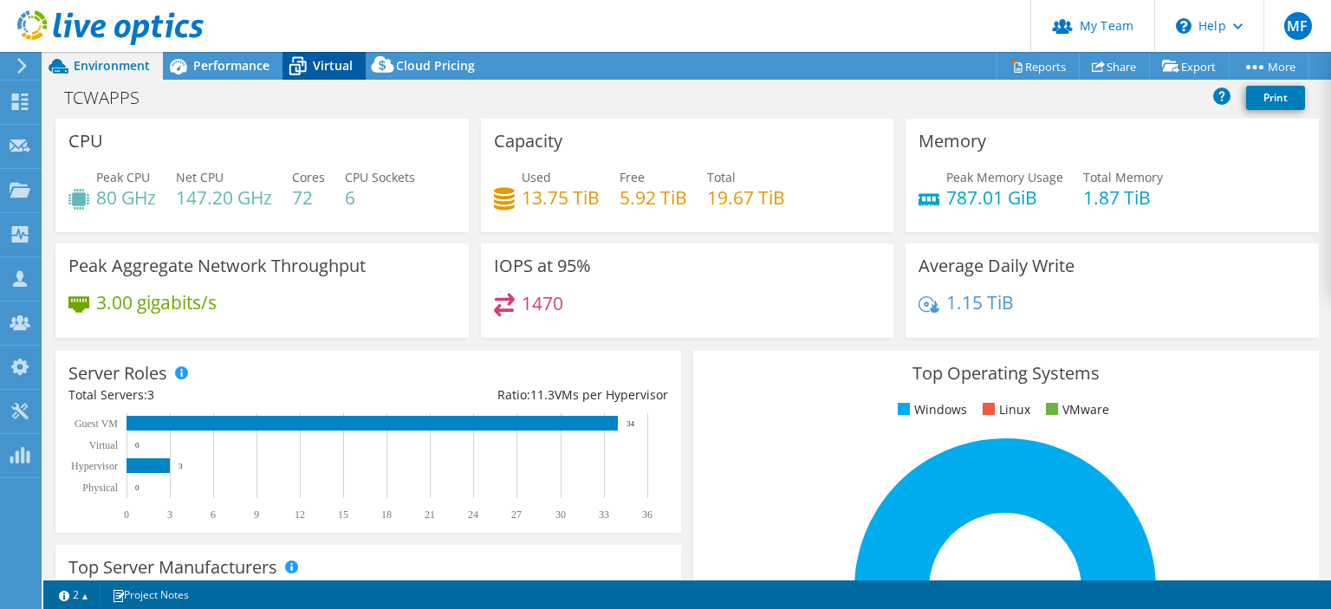
click at [321, 64] on span "Virtual" at bounding box center [333, 65] width 40 height 16
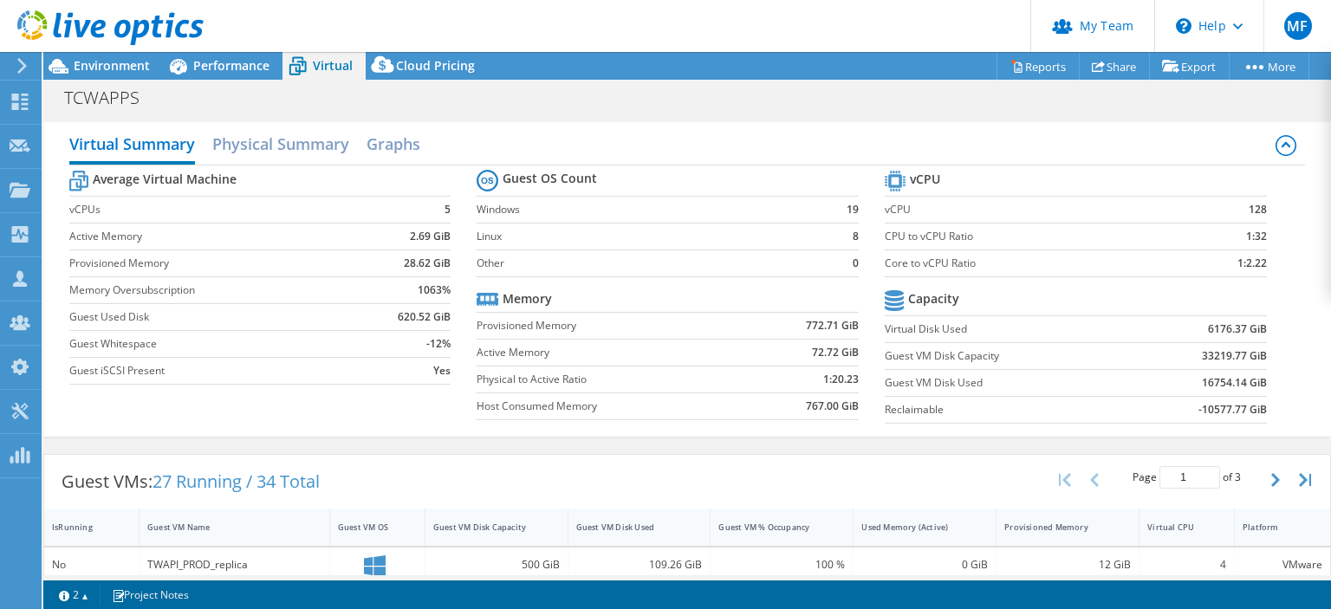
click at [352, 436] on div "Virtual Summary Physical Summary Graphs Average Virtual Machine vCPUs 5 Active …" at bounding box center [687, 280] width 1288 height 332
click at [303, 135] on h2 "Physical Summary" at bounding box center [280, 146] width 137 height 38
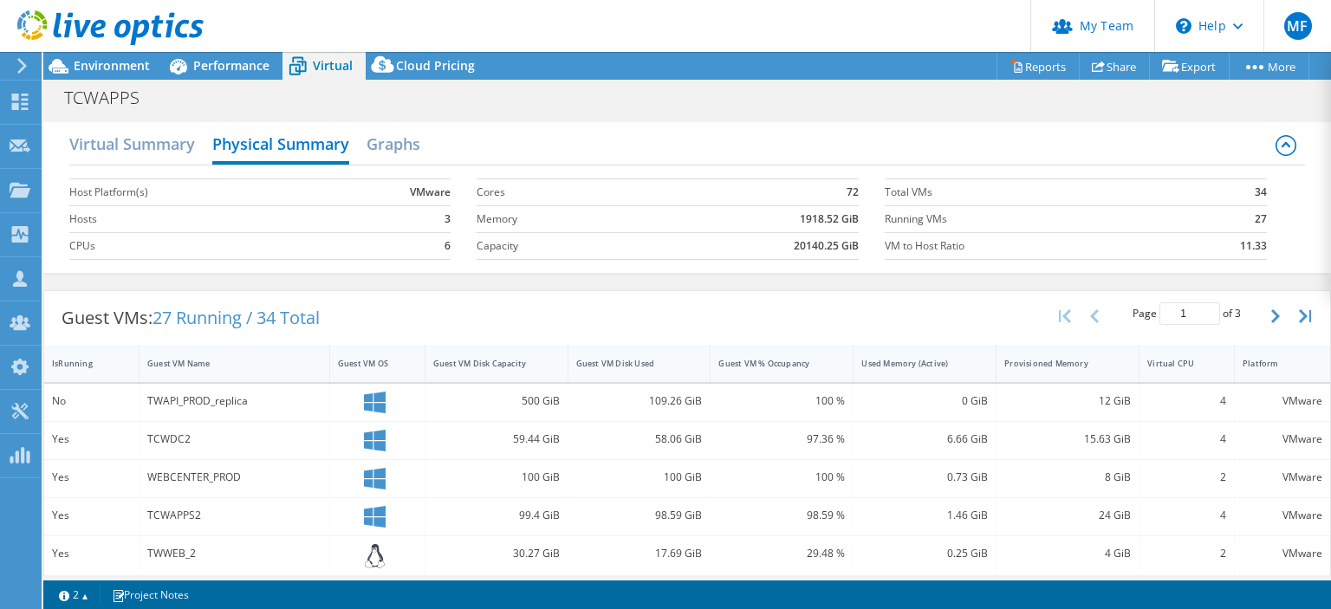
click at [96, 57] on div at bounding box center [102, 29] width 204 height 58
click at [96, 61] on span "Environment" at bounding box center [112, 65] width 76 height 16
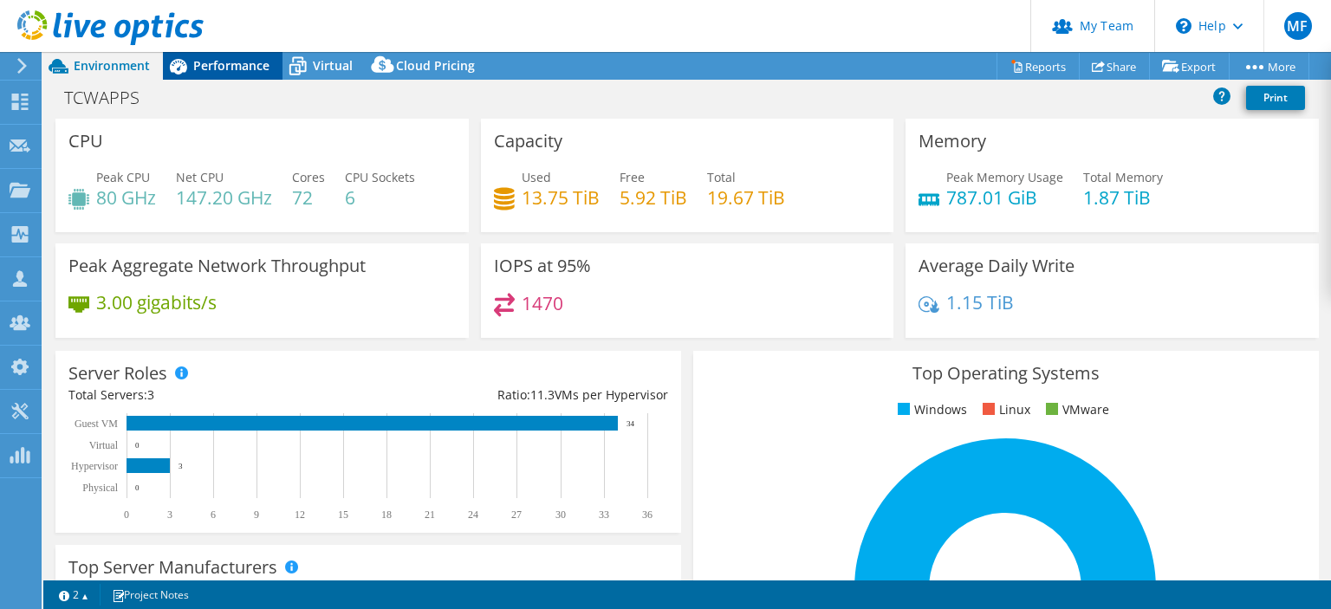
click at [224, 76] on div "Performance" at bounding box center [223, 66] width 120 height 28
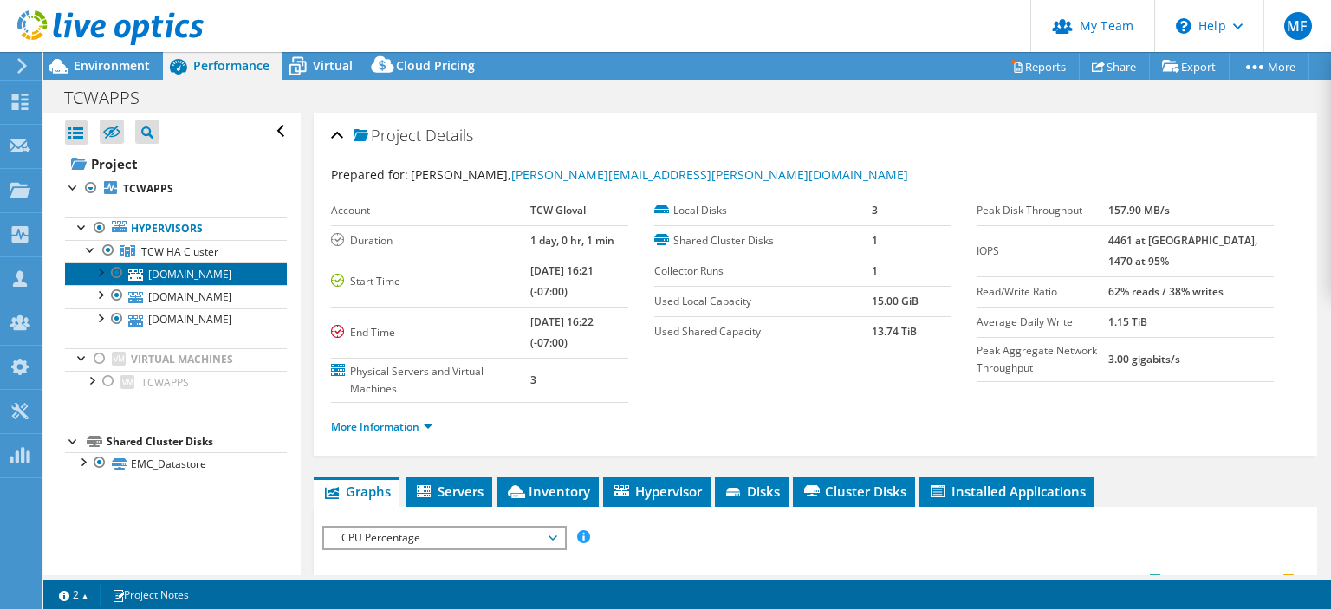
click at [189, 274] on link "[DOMAIN_NAME]" at bounding box center [176, 274] width 222 height 23
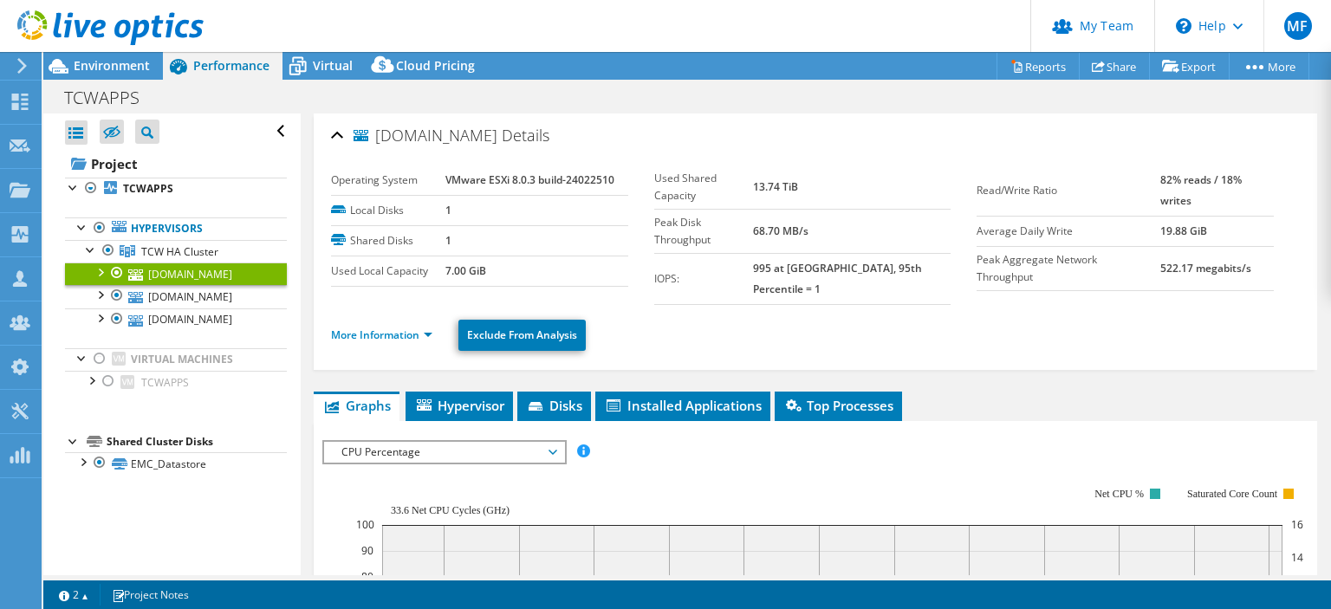
click at [189, 274] on link "[DOMAIN_NAME]" at bounding box center [176, 274] width 222 height 23
click at [99, 272] on div at bounding box center [99, 271] width 17 height 17
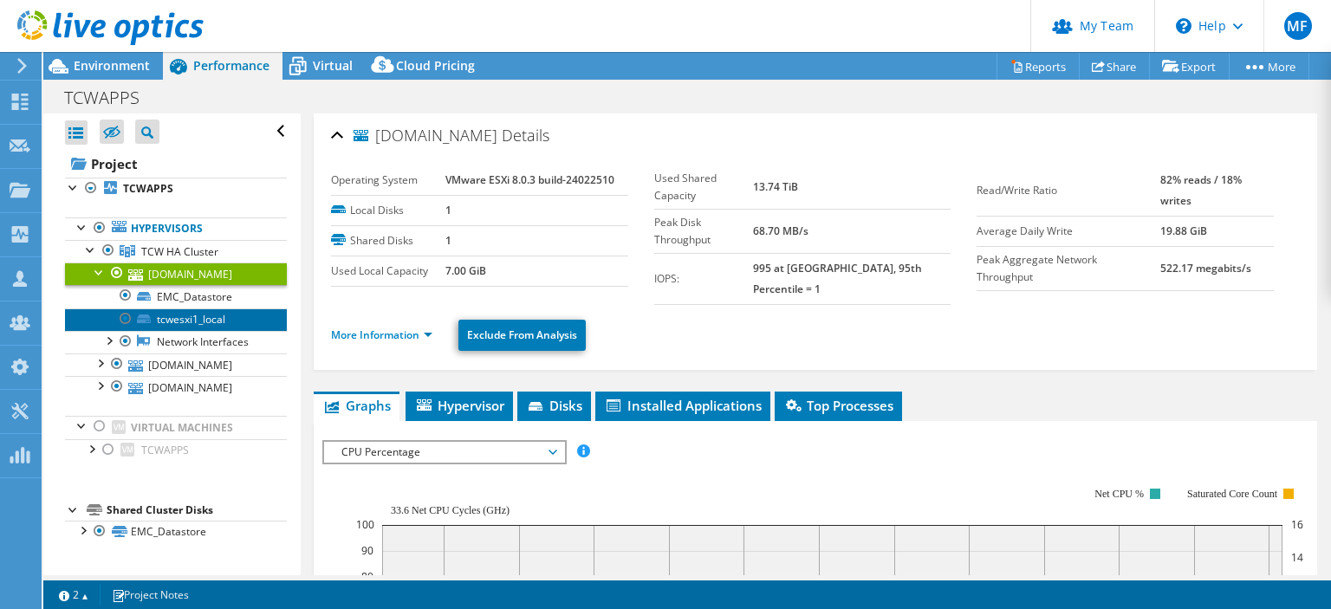
click at [198, 321] on link "tcwesxi1_local" at bounding box center [176, 320] width 222 height 23
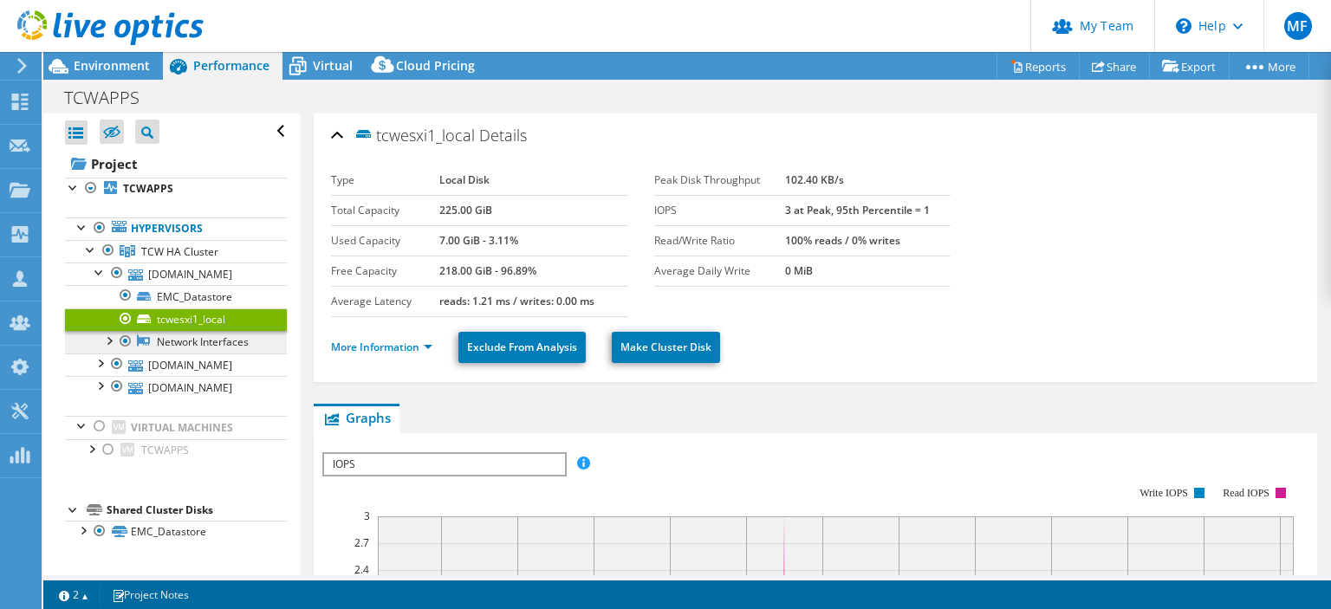
click at [188, 338] on link "Network Interfaces" at bounding box center [176, 342] width 222 height 23
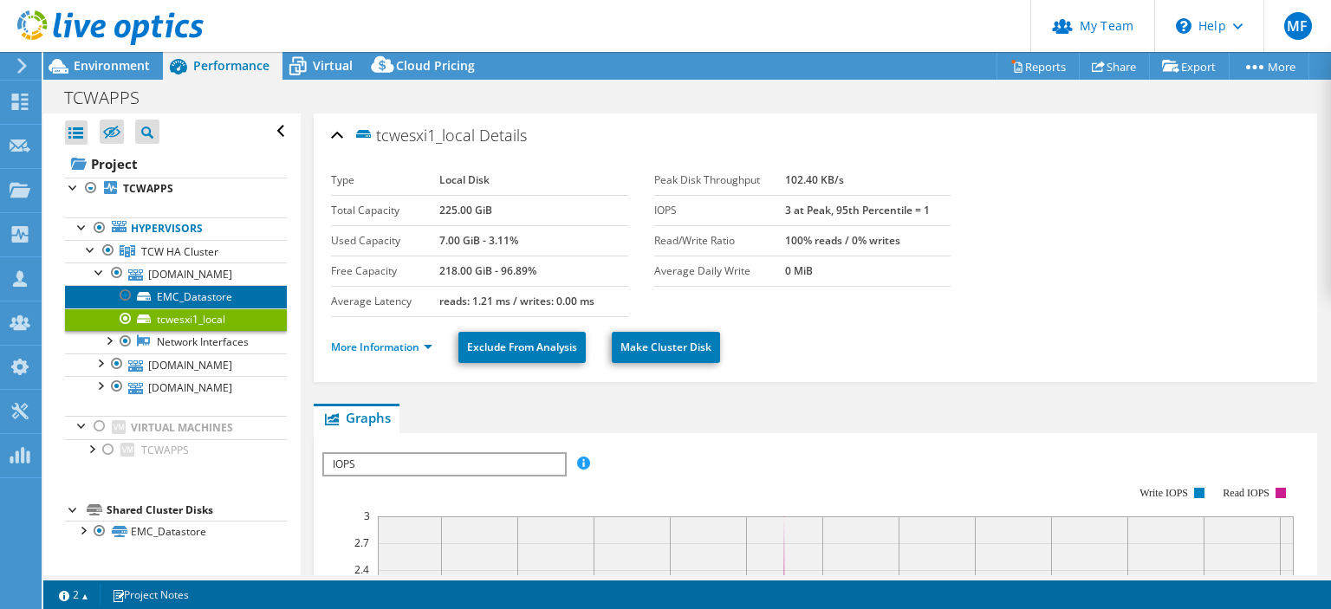
click at [191, 296] on link "EMC_Datastore" at bounding box center [176, 296] width 222 height 23
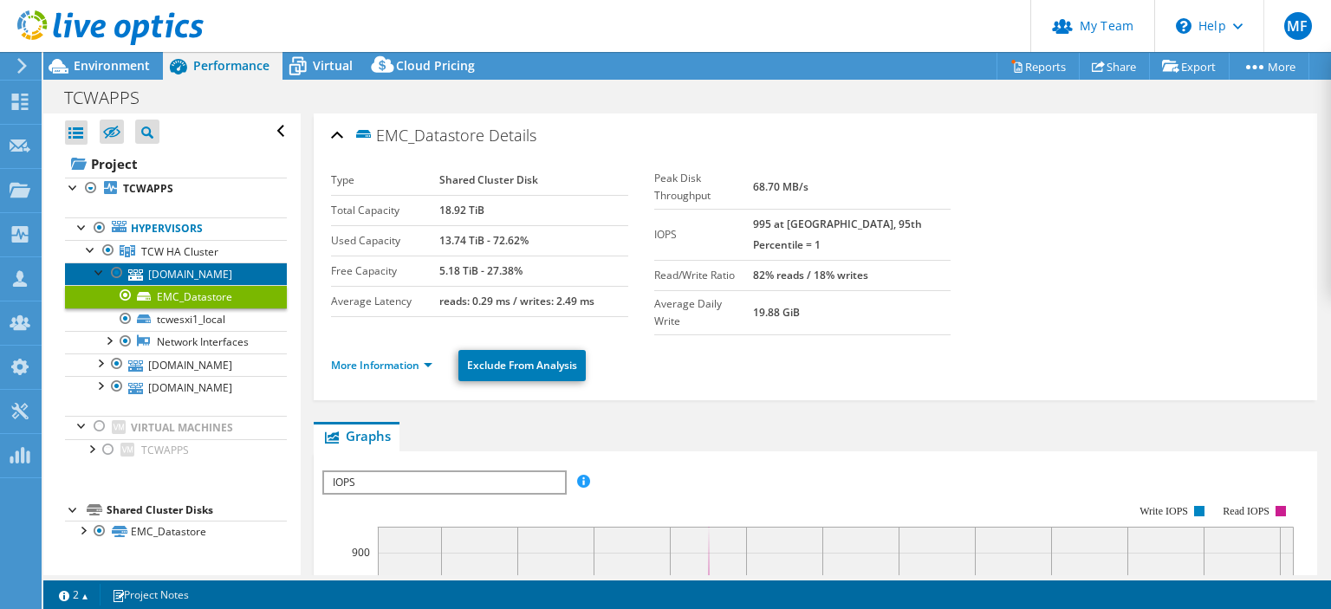
click at [192, 270] on link "[DOMAIN_NAME]" at bounding box center [176, 274] width 222 height 23
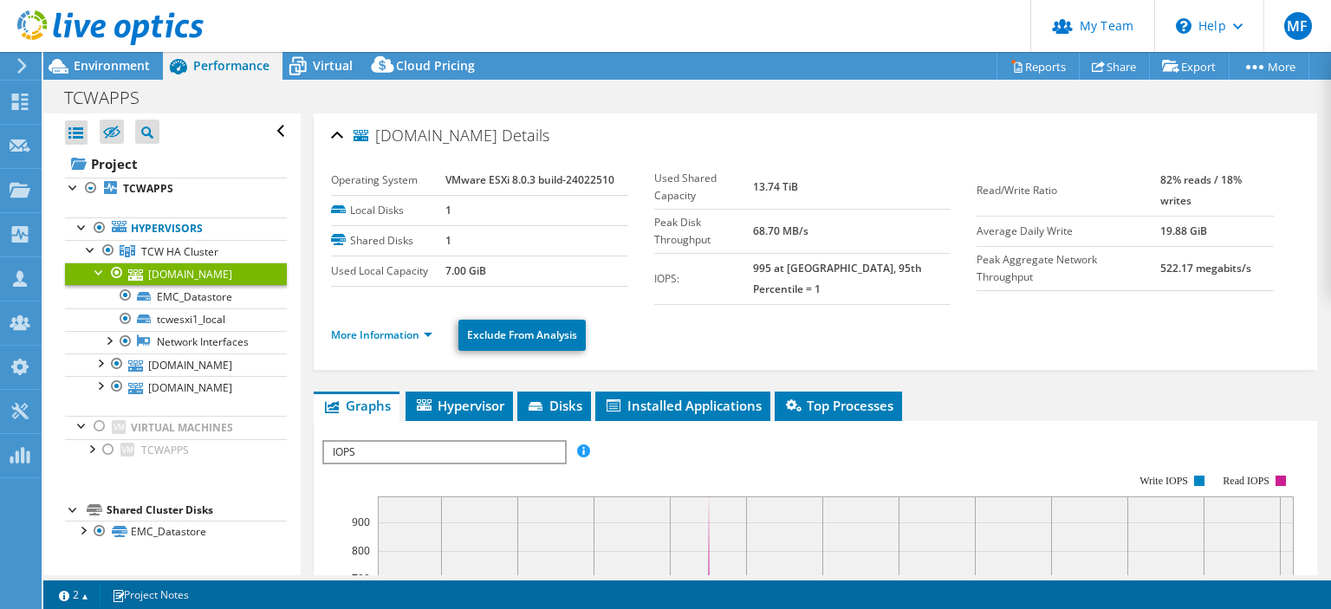
click at [710, 318] on ul "More Information Exclude From Analysis" at bounding box center [815, 334] width 969 height 36
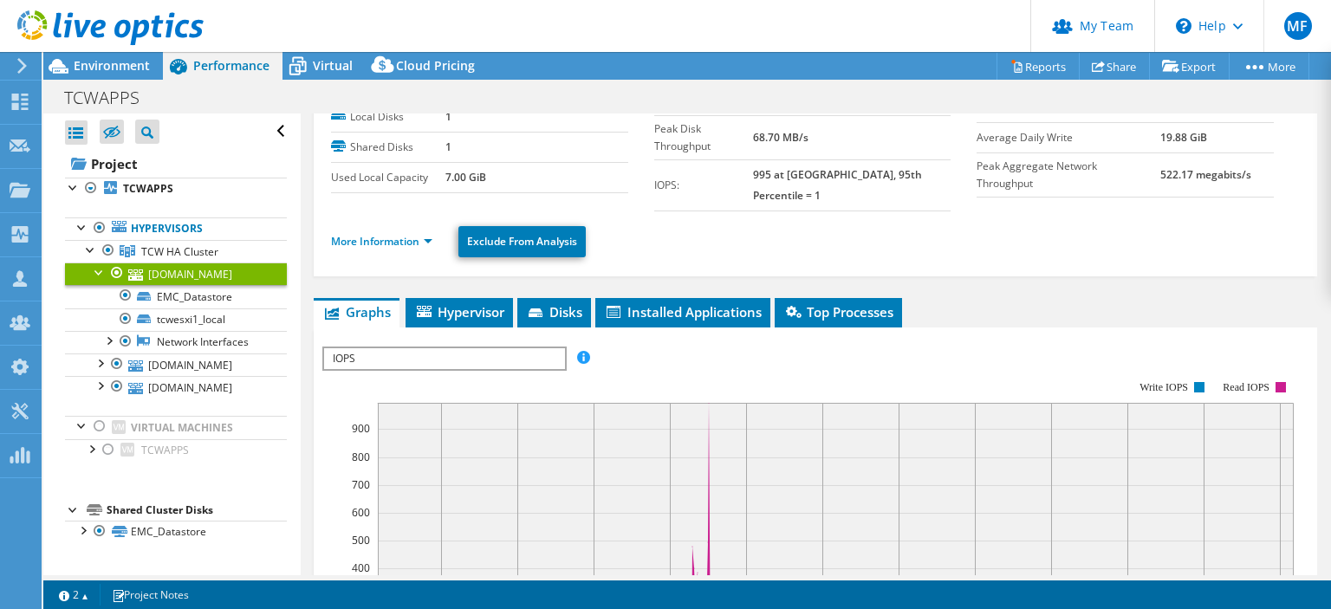
scroll to position [125, 0]
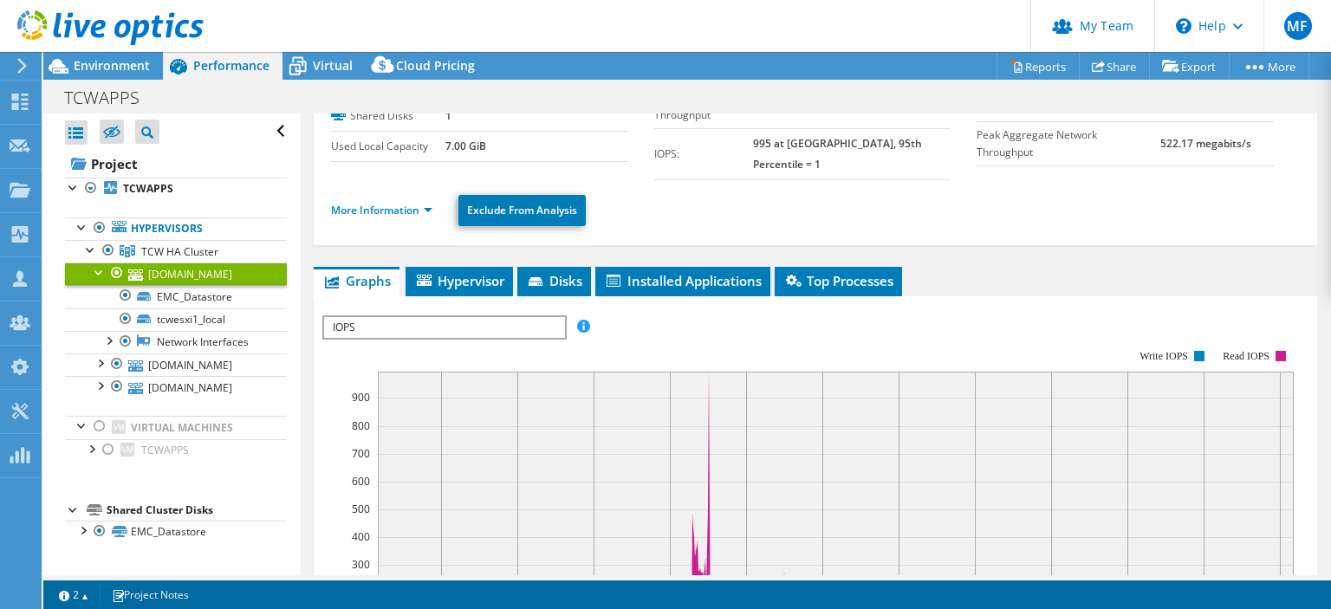
click at [417, 202] on li "More Information" at bounding box center [387, 210] width 112 height 19
click at [418, 203] on link "More Information" at bounding box center [381, 210] width 101 height 15
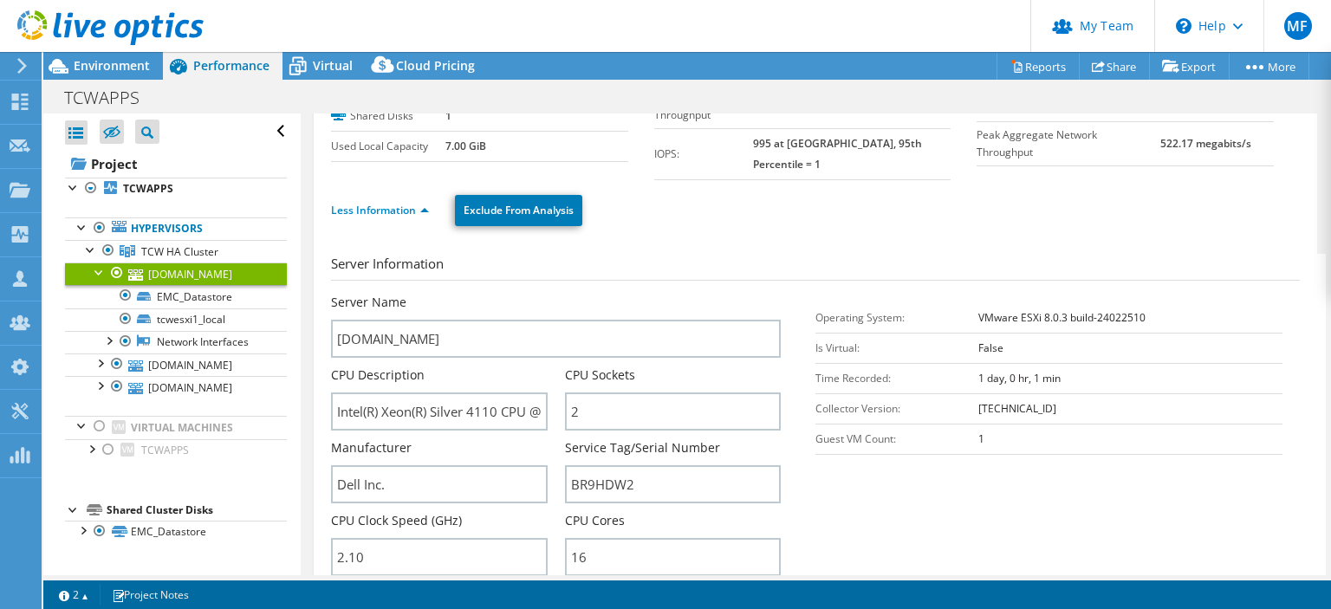
click at [831, 505] on section "Server Information Server Name tcwesxi1.dc.targetcw.com CPU Description Intel(R…" at bounding box center [820, 456] width 978 height 404
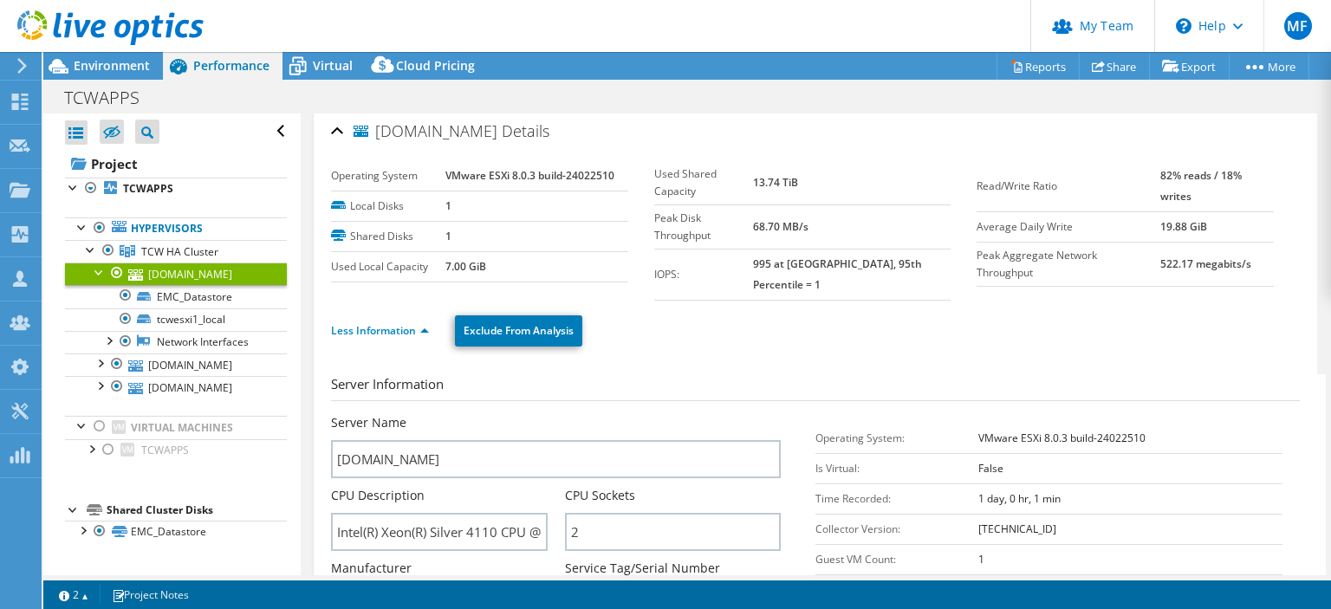
scroll to position [0, 0]
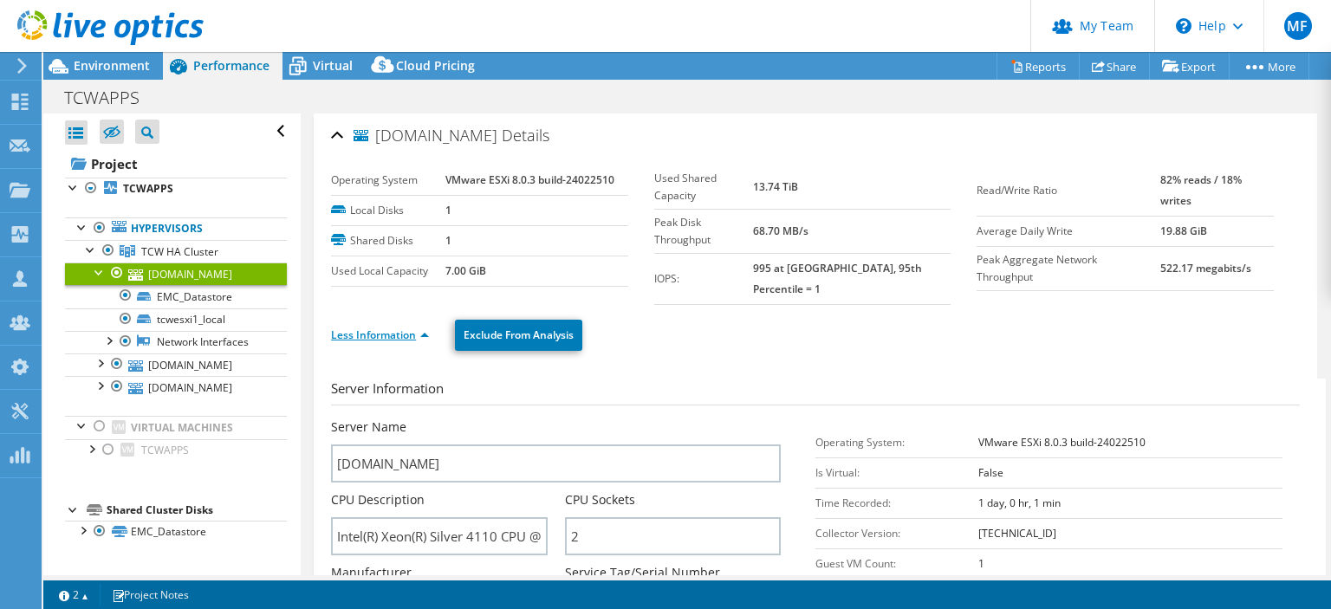
click at [383, 328] on link "Less Information" at bounding box center [380, 335] width 98 height 15
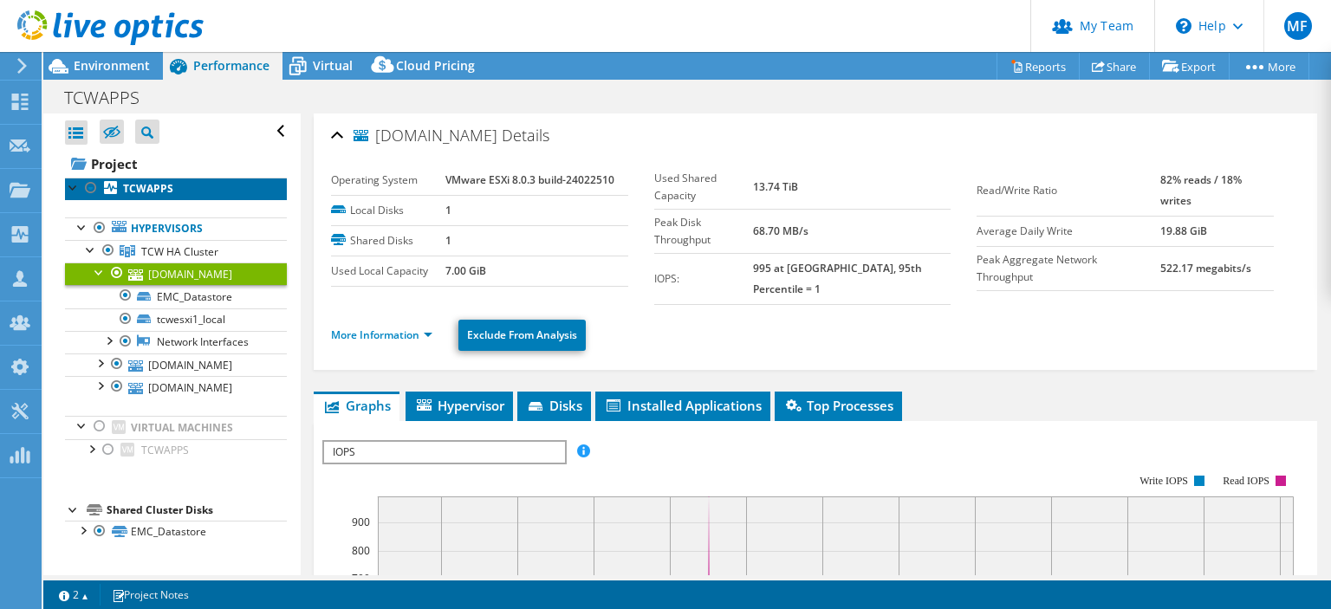
click at [130, 188] on b "TCWAPPS" at bounding box center [148, 188] width 50 height 15
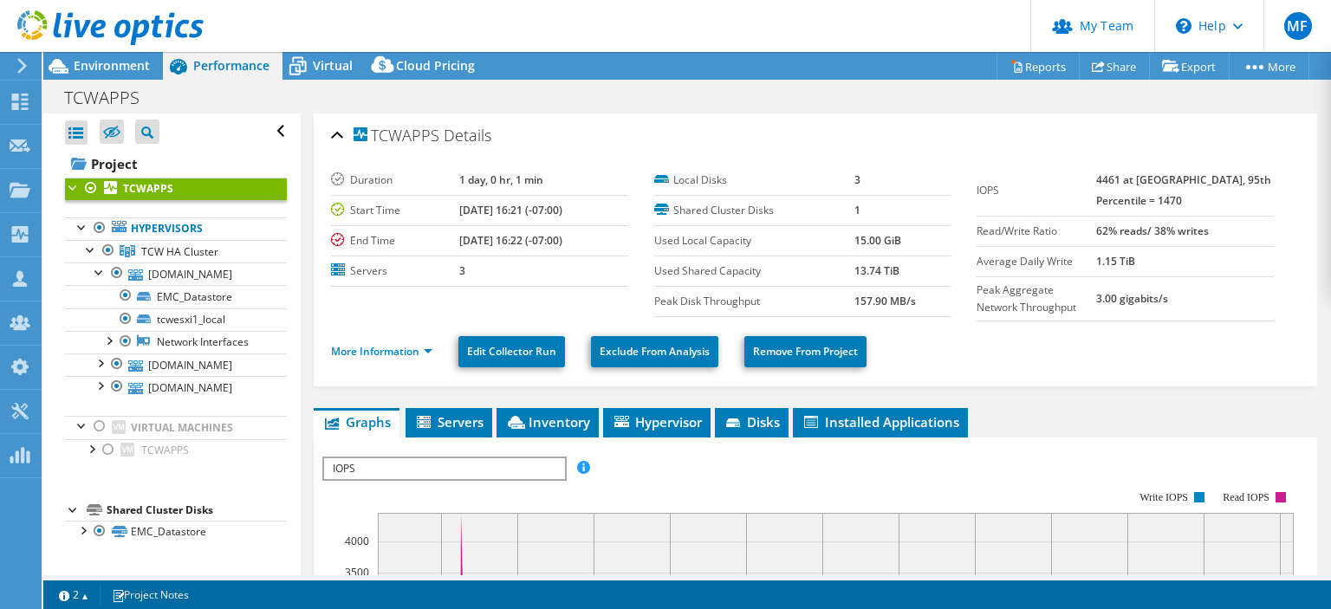
click at [1096, 411] on ul "Graphs Servers Inventory Hypervisor Disks Cluster Disks Installed Applications" at bounding box center [816, 422] width 1004 height 29
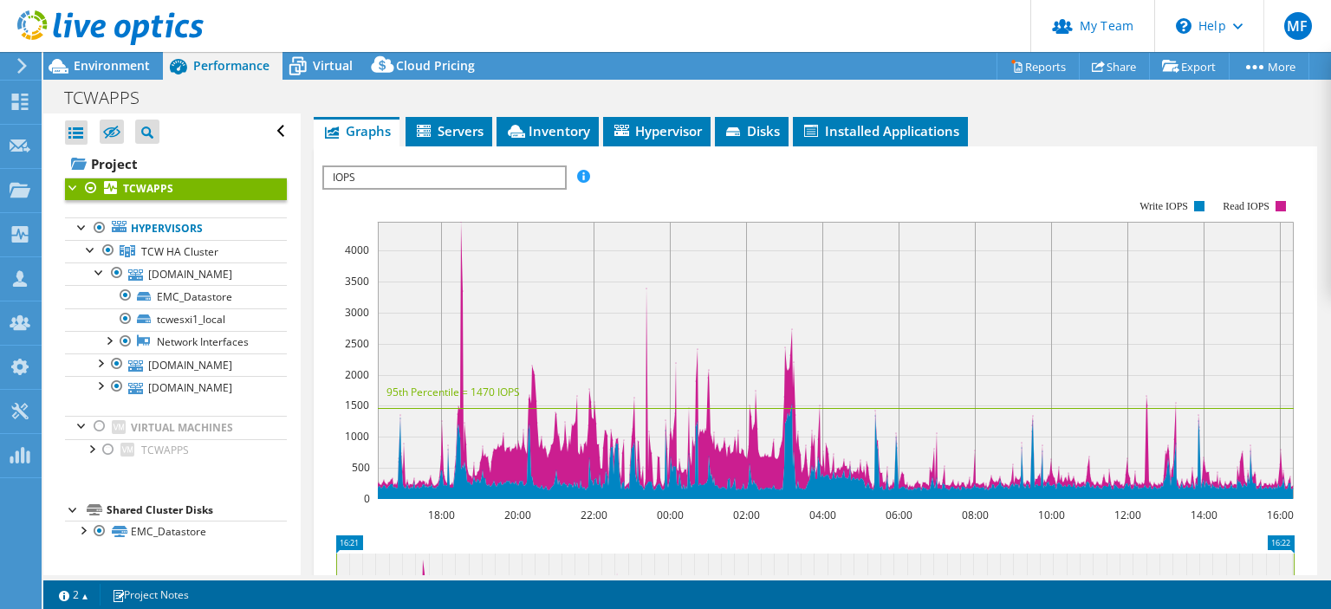
scroll to position [333, 0]
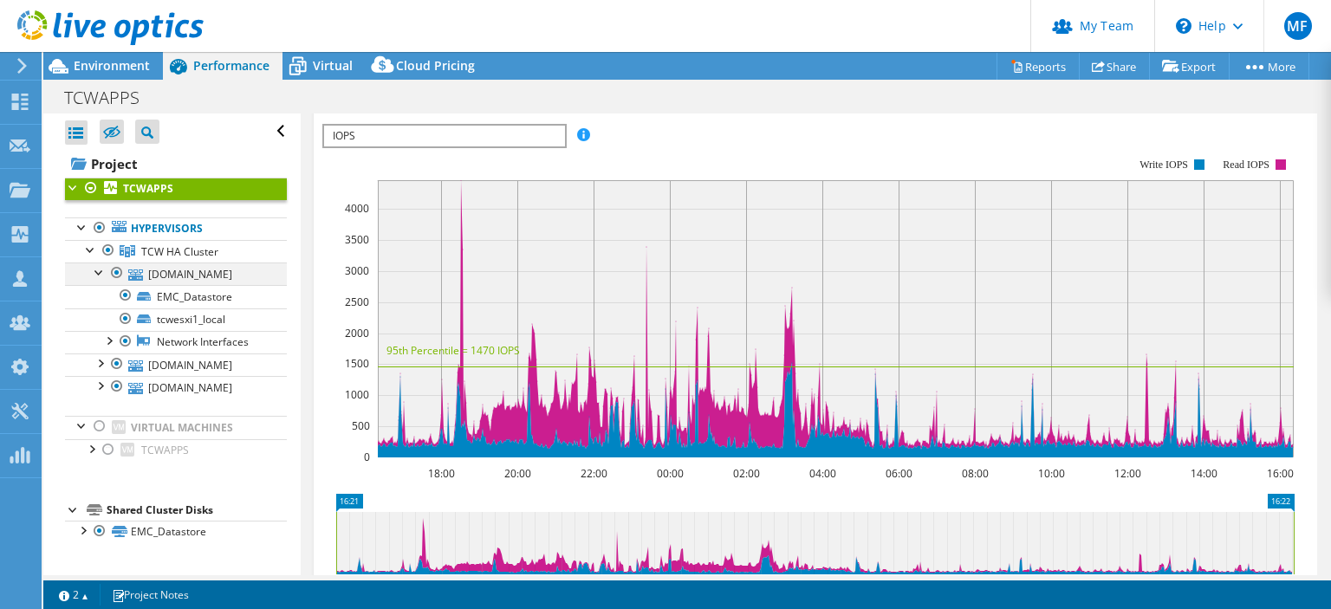
click at [95, 267] on div at bounding box center [99, 271] width 17 height 17
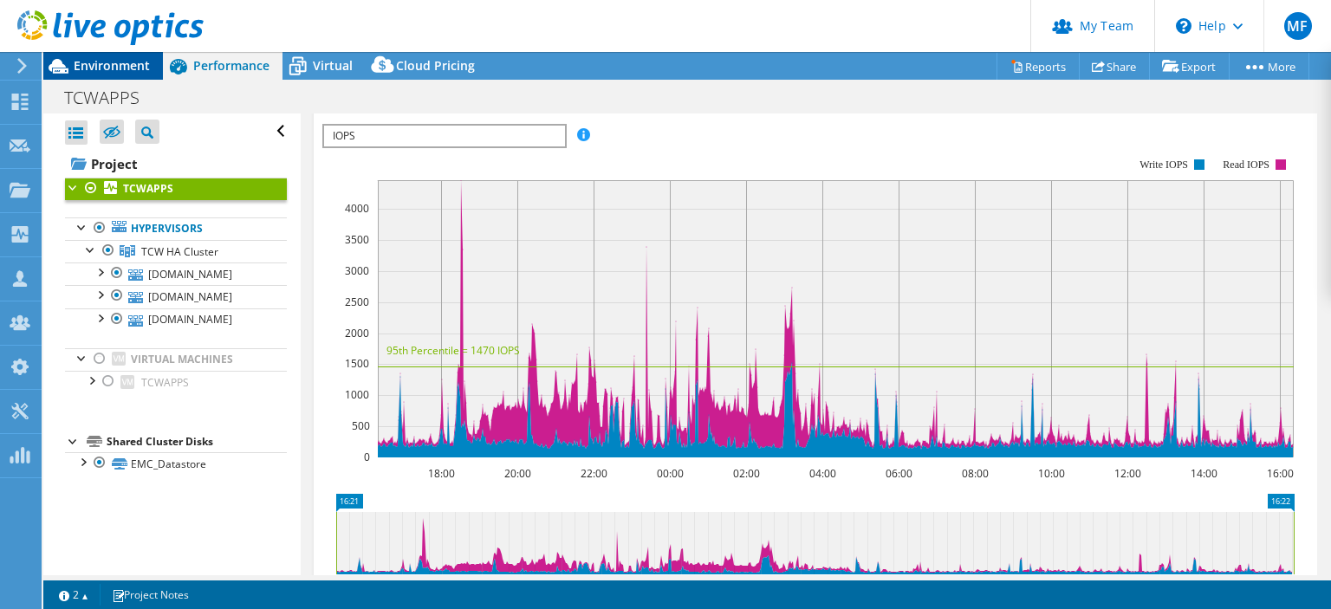
click at [96, 63] on span "Environment" at bounding box center [112, 65] width 76 height 16
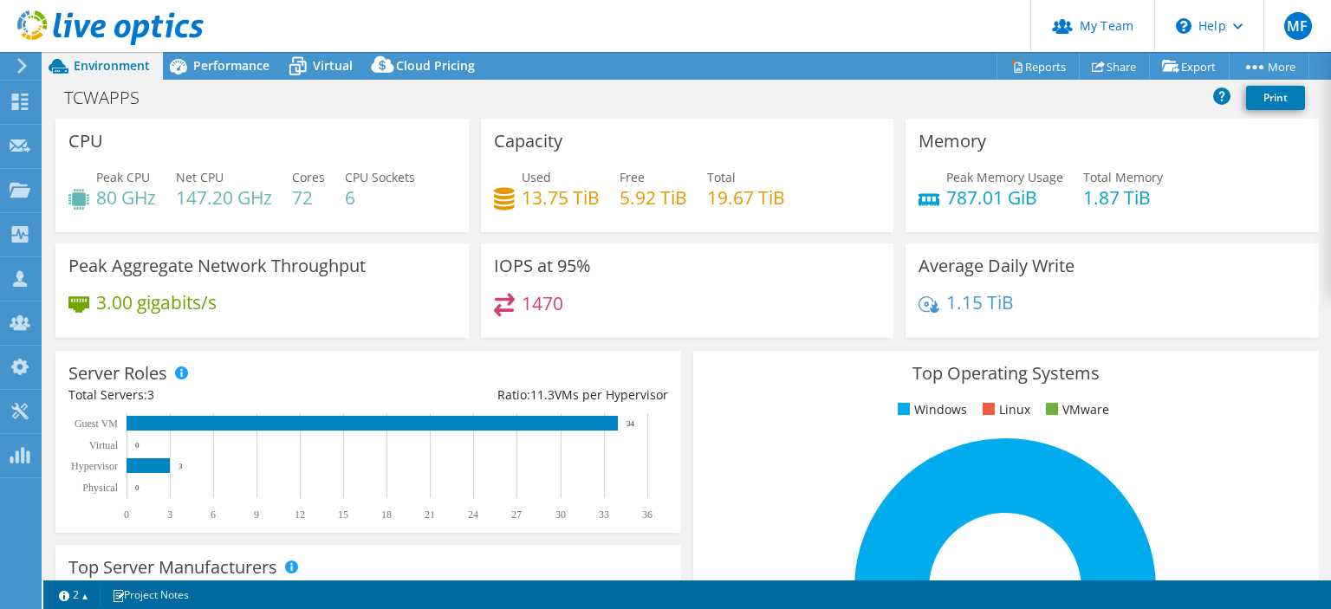
click at [754, 411] on ul "Windows Linux VMware" at bounding box center [1006, 410] width 600 height 20
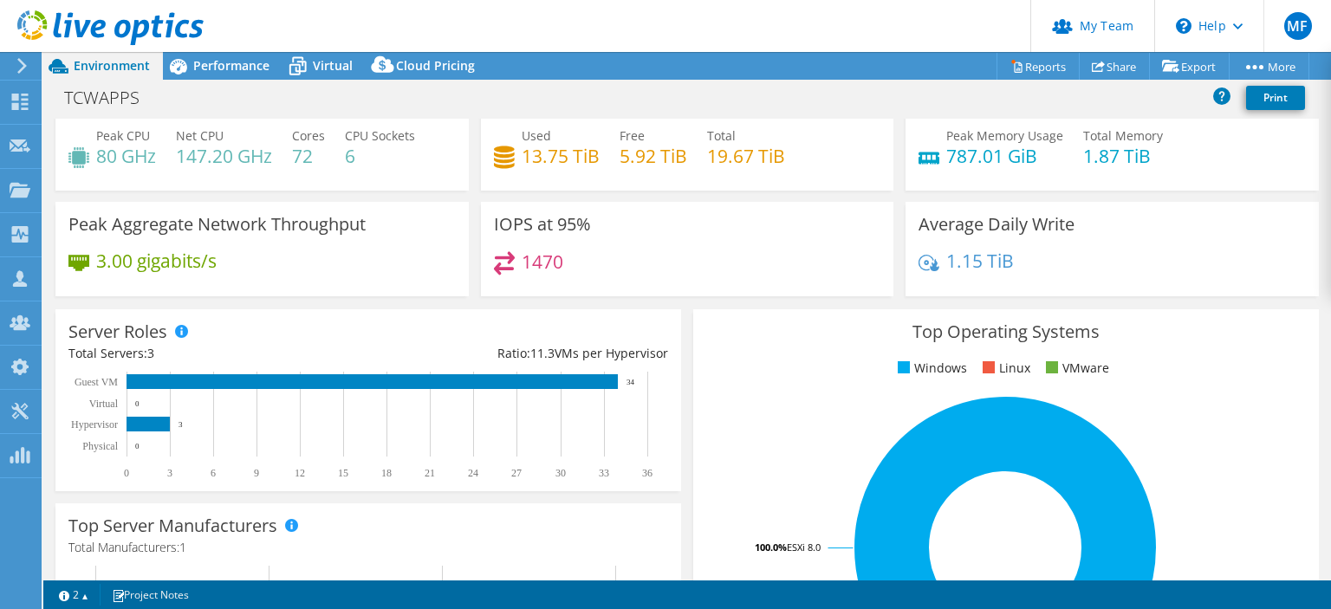
scroll to position [0, 0]
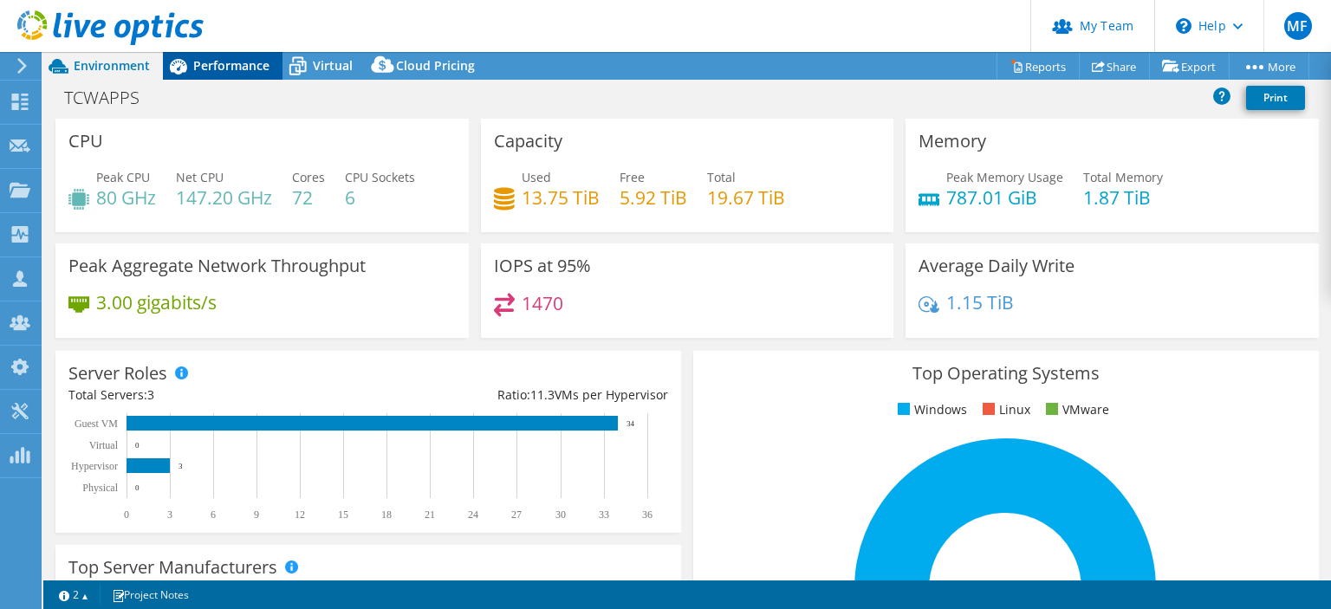
click at [223, 63] on span "Performance" at bounding box center [231, 65] width 76 height 16
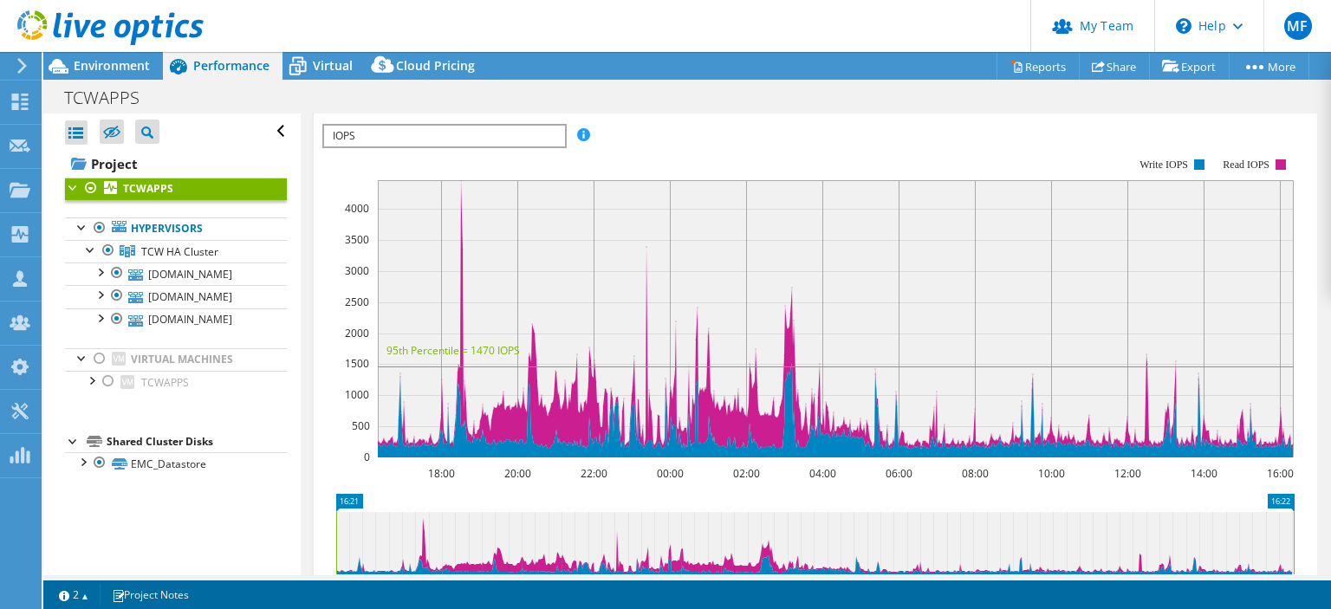
scroll to position [333, 0]
click at [177, 272] on link "[DOMAIN_NAME]" at bounding box center [176, 274] width 222 height 23
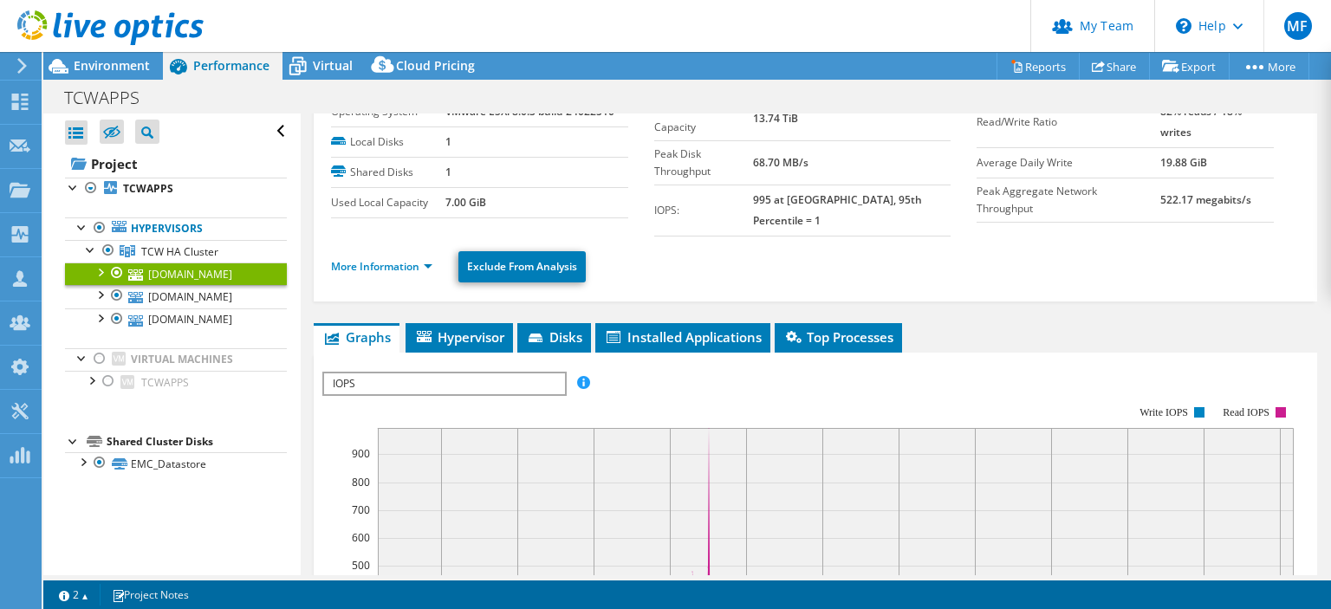
scroll to position [0, 0]
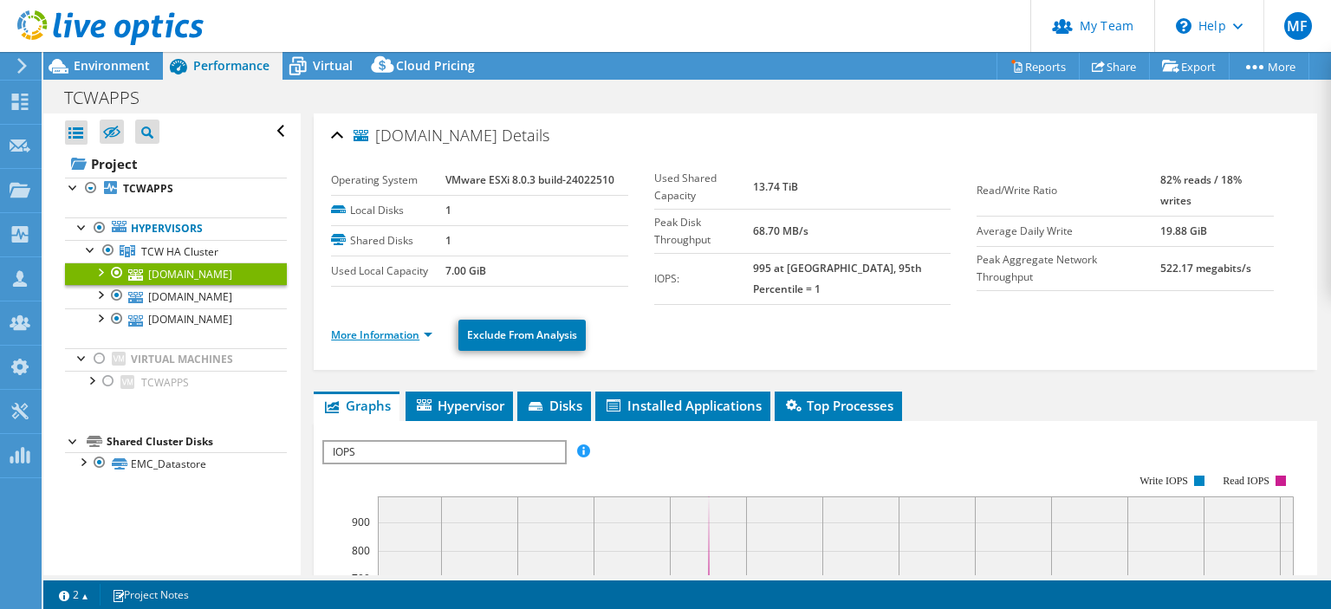
click at [371, 328] on link "More Information" at bounding box center [381, 335] width 101 height 15
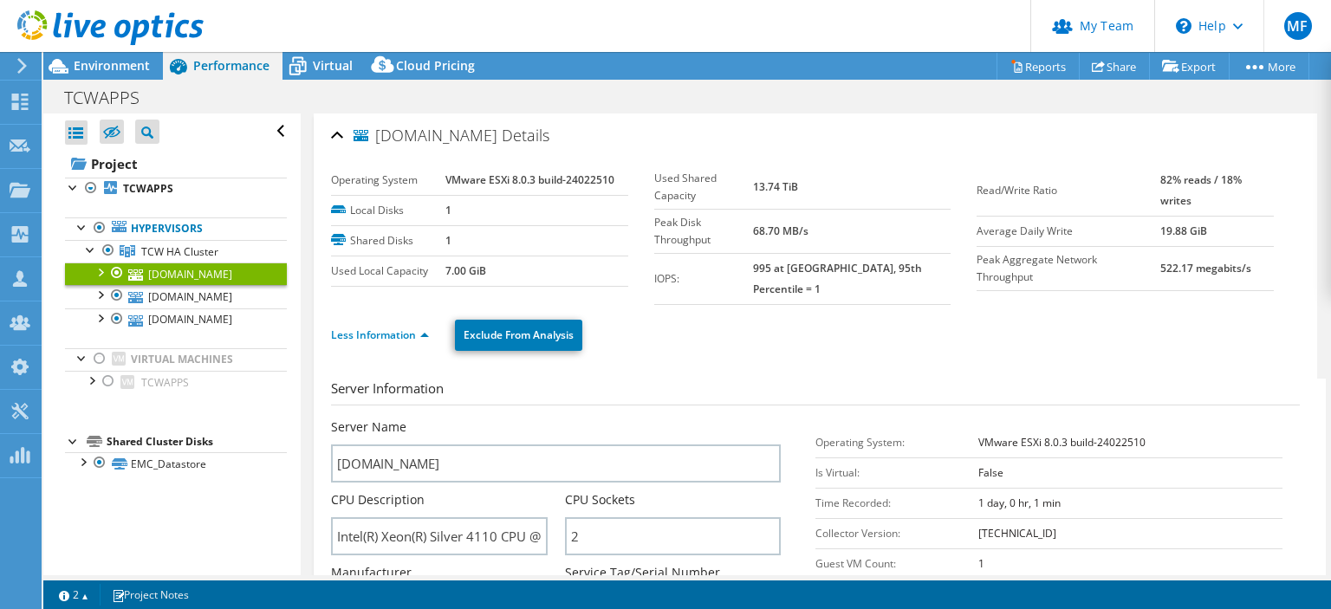
click at [680, 379] on h3 "Server Information" at bounding box center [815, 392] width 969 height 27
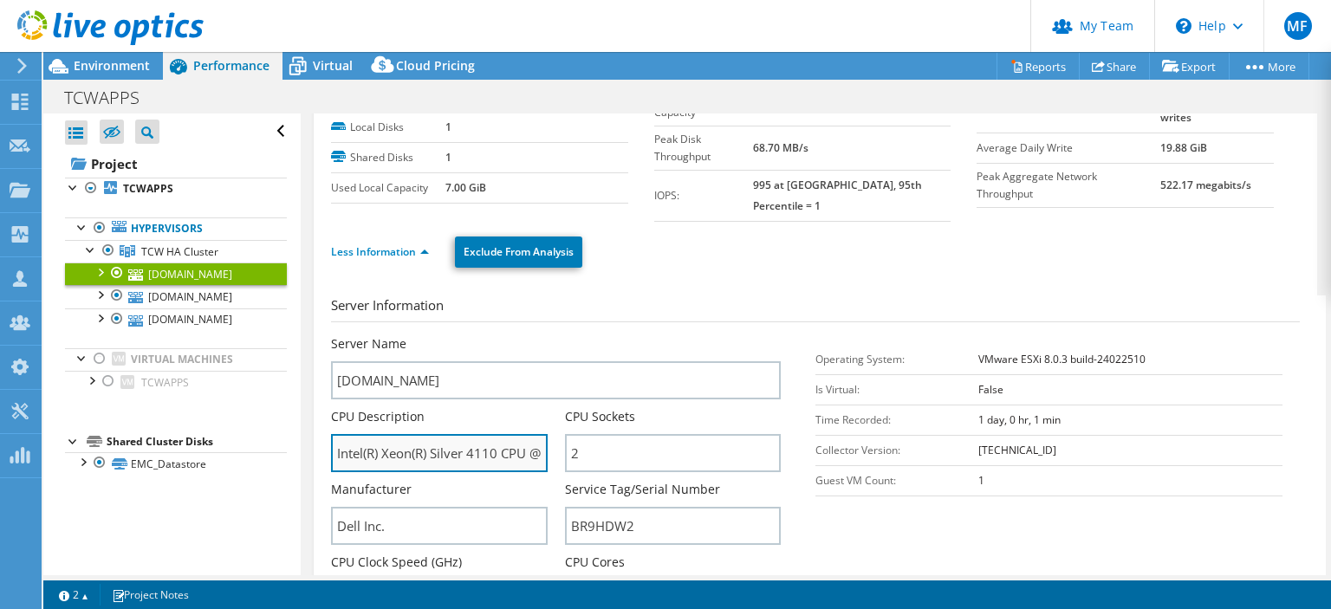
scroll to position [0, 113]
drag, startPoint x: 431, startPoint y: 436, endPoint x: 705, endPoint y: 425, distance: 274.2
click at [547, 434] on input "Intel(R) Xeon(R) Silver 4110 CPU @ 2.10GHz 2.10 GHz" at bounding box center [439, 453] width 216 height 38
click at [411, 436] on input "Intel(R) Xeon(R) Silver 4110 CPU @ 2.10GHz 2.10 GHz" at bounding box center [439, 453] width 216 height 38
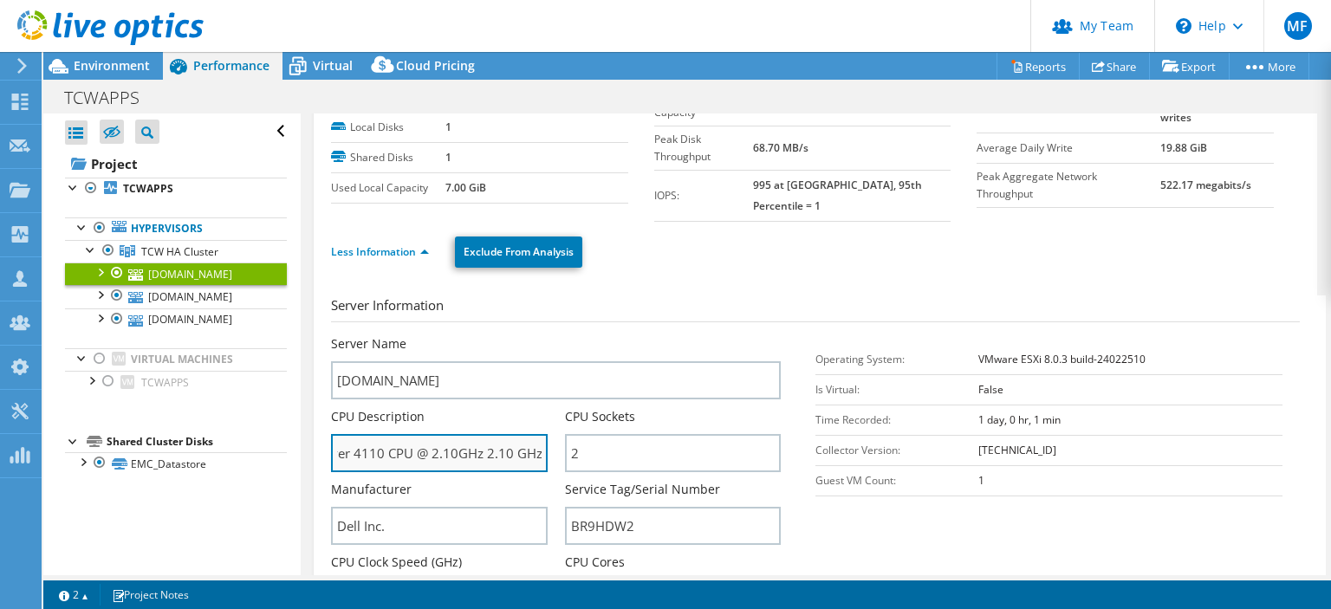
scroll to position [0, 0]
click at [485, 439] on input "Intel(R) Xeon(R) Silver 4110 CPU @ 2.10GHz 2.10 GHz" at bounding box center [439, 453] width 216 height 38
